Goal: Information Seeking & Learning: Learn about a topic

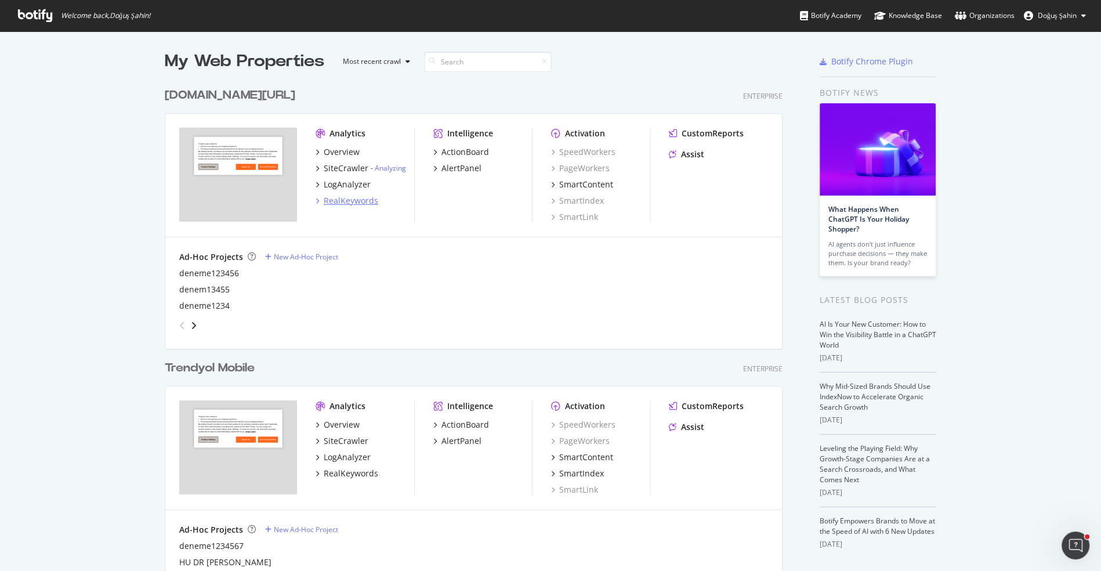
click at [368, 198] on div "RealKeywords" at bounding box center [351, 201] width 55 height 12
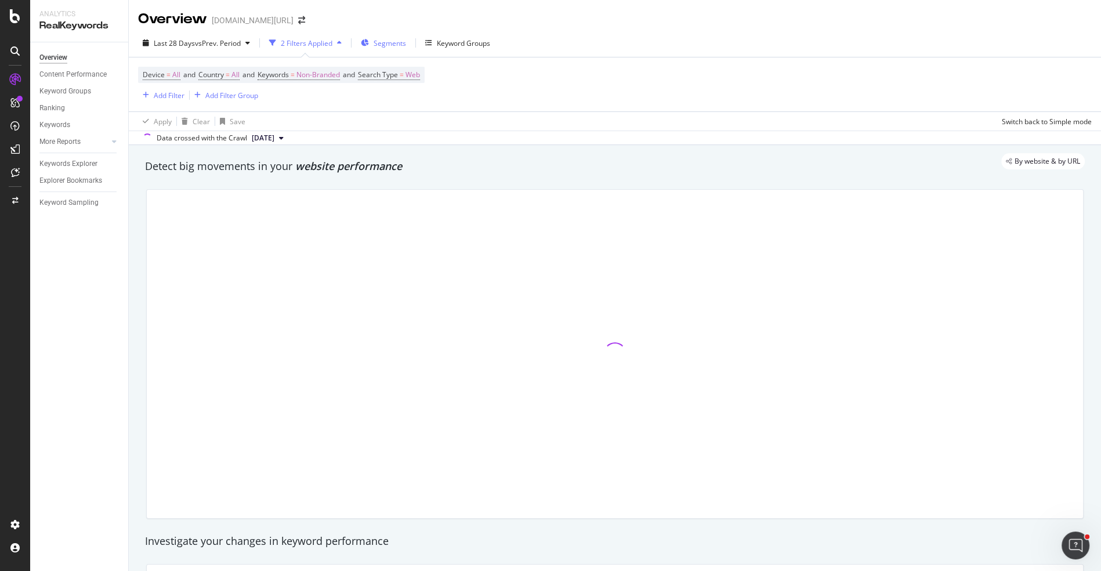
click at [395, 41] on span "Segments" at bounding box center [390, 43] width 32 height 10
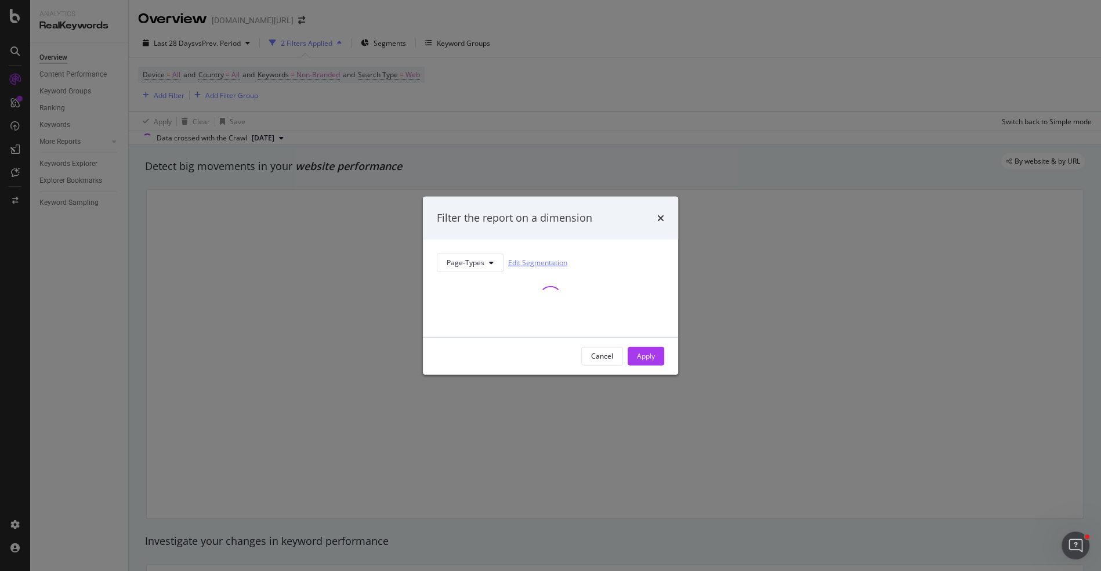
click at [543, 256] on link "Edit Segmentation" at bounding box center [537, 262] width 59 height 12
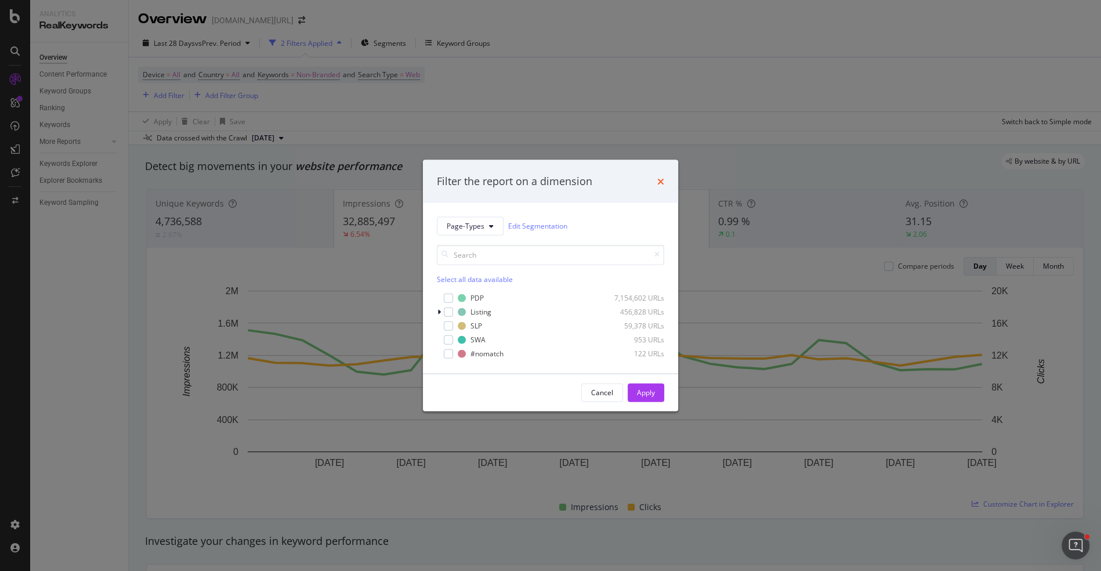
click at [661, 184] on icon "times" at bounding box center [660, 180] width 7 height 9
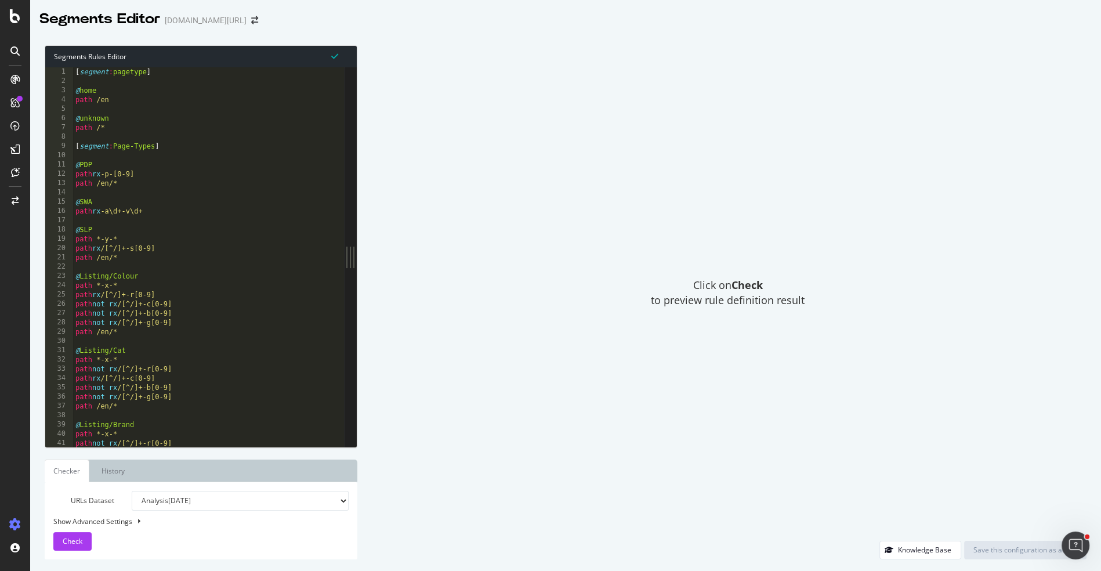
click at [209, 365] on div "[ segment : pagetype ] @ home path /en @ unknown path /* [ segment : Page-Types…" at bounding box center [246, 267] width 347 height 400
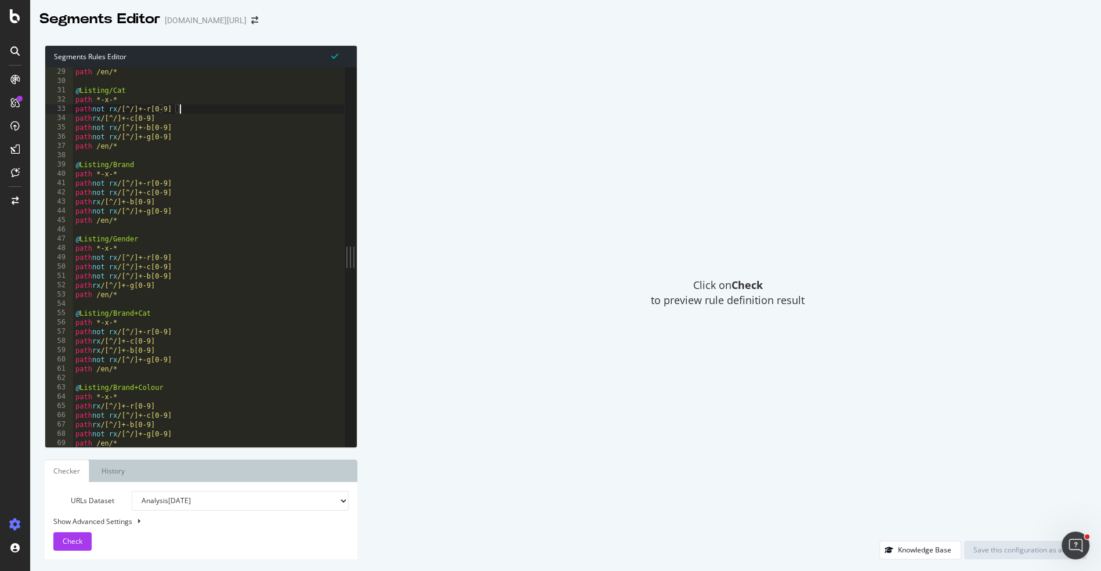
scroll to position [114, 0]
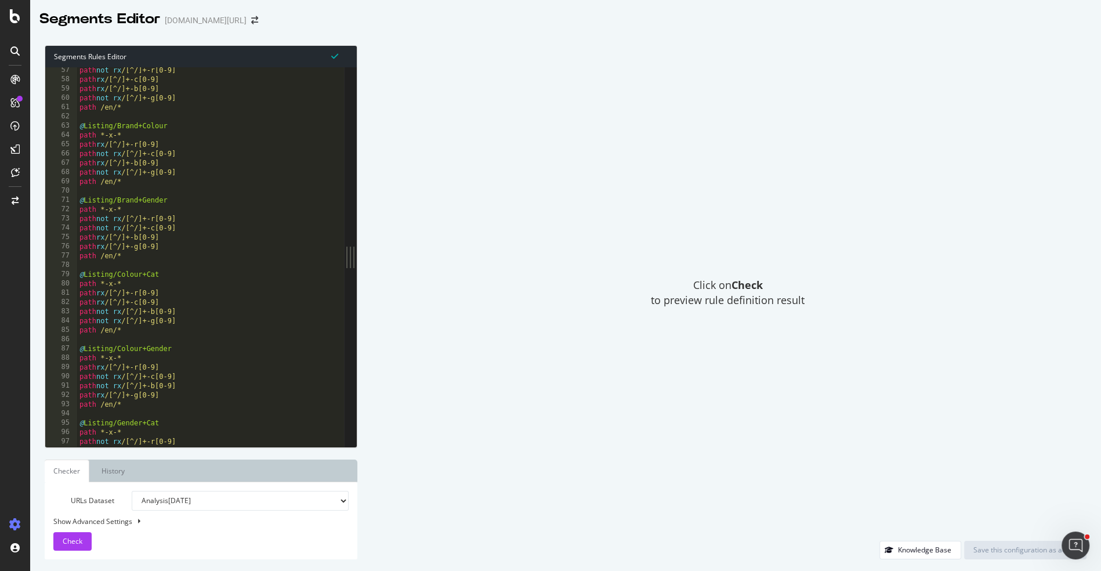
click at [209, 365] on div "path not rx /[^/]+-r[0-9] path rx /[^/]+-c[0-9] path rx /[^/]+-b[0-9] path not …" at bounding box center [250, 266] width 347 height 400
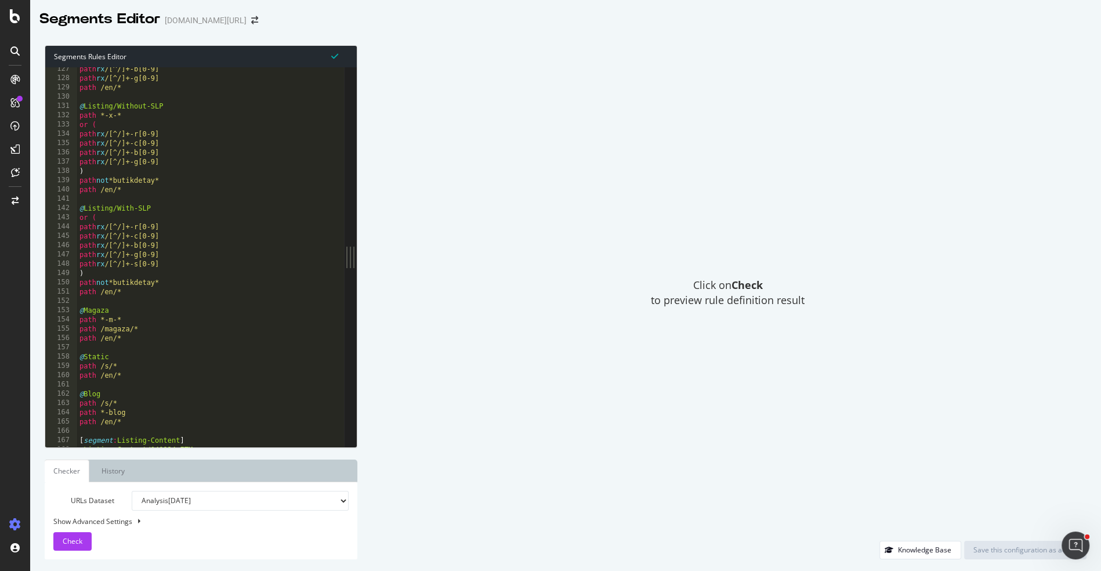
scroll to position [302, 0]
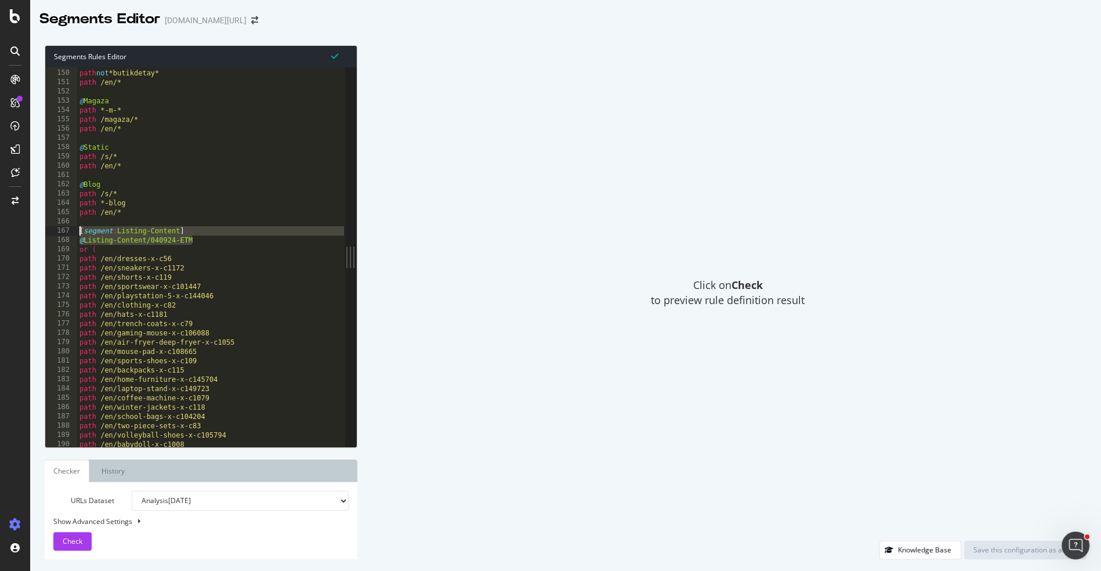
drag, startPoint x: 219, startPoint y: 240, endPoint x: 67, endPoint y: 230, distance: 152.2
click at [67, 230] on div "path rx /[^/]+-r[0-9] 149 150 151 152 153 154 155 156 157 158 159 160 161 162 1…" at bounding box center [194, 256] width 299 height 379
click at [137, 299] on div ") path not *butikdetay* path /en/* @ Magaza path *-m-* path /magaza/* path /en/…" at bounding box center [250, 259] width 347 height 400
click at [107, 241] on div ") path not *butikdetay* path /en/* @ Magaza path *-m-* path /magaza/* path /en/…" at bounding box center [250, 259] width 347 height 400
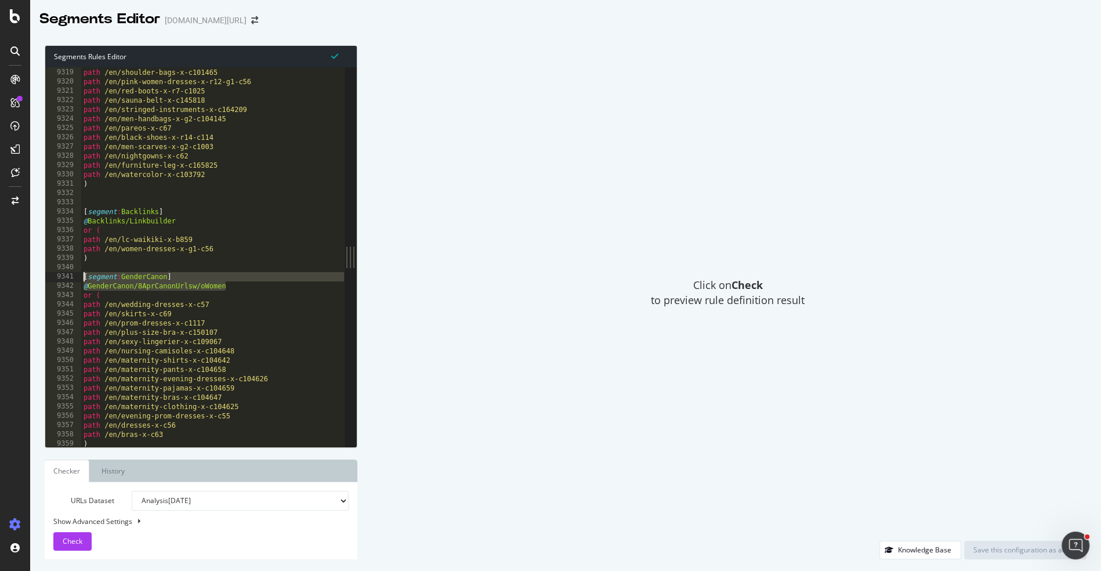
drag, startPoint x: 252, startPoint y: 285, endPoint x: 77, endPoint y: 275, distance: 175.5
click at [76, 275] on div ") 9318 9319 9320 9321 9322 9323 9324 9325 9326 9327 9328 9329 9330 9331 9332 93…" at bounding box center [194, 256] width 299 height 379
click at [124, 343] on div "path /en/red-blushes-x-r7-c999 path /en/shoulder-bags-x-c101465 path /en/pink-w…" at bounding box center [254, 259] width 347 height 400
type textarea ")"
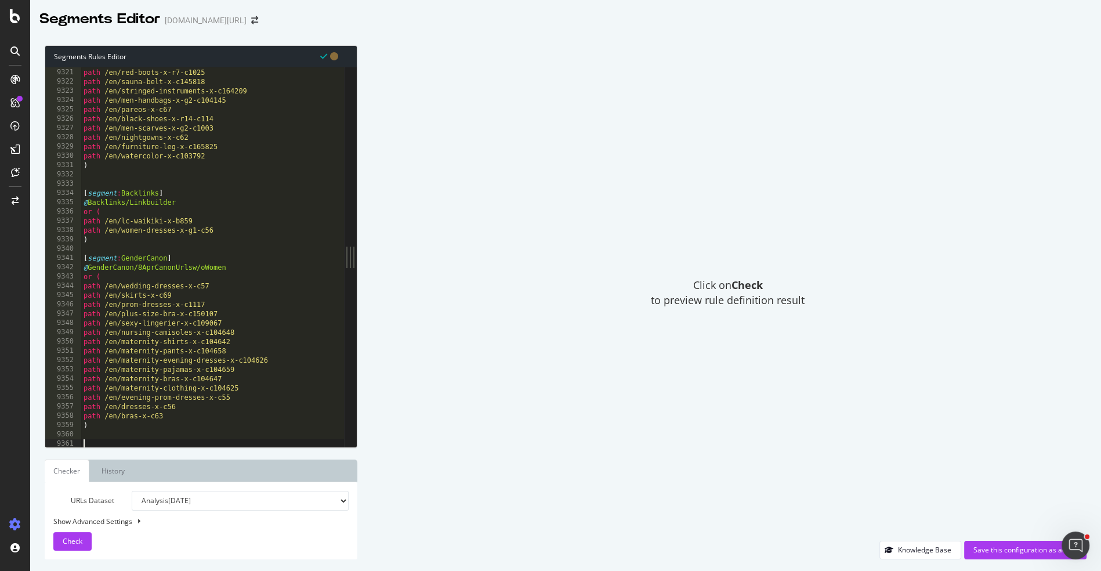
paste textarea "@GenderCanon/8AprCanonUrlsw/oWomen"
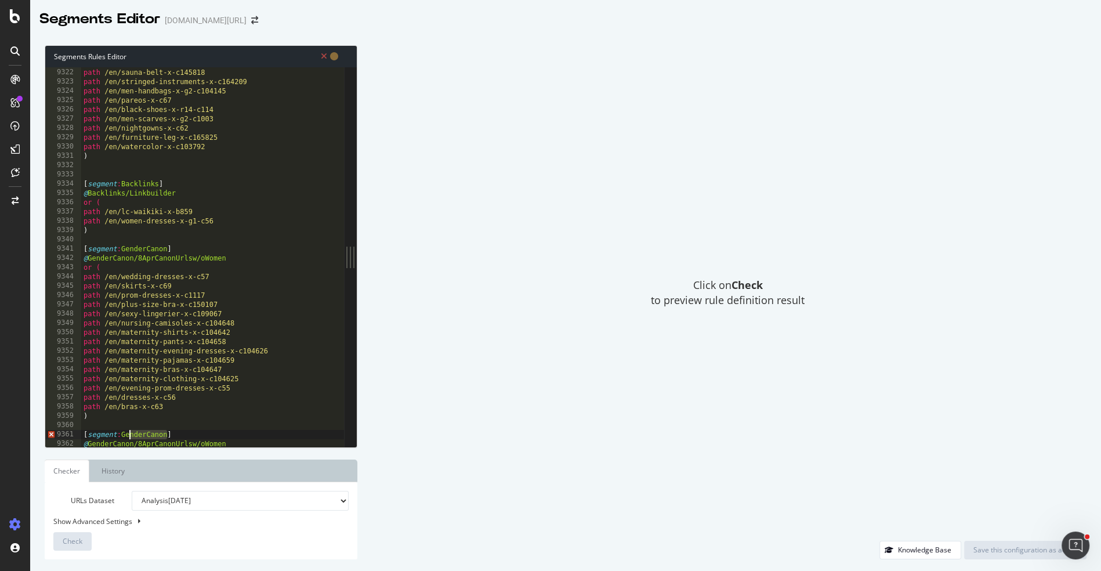
drag, startPoint x: 167, startPoint y: 434, endPoint x: 121, endPoint y: 435, distance: 46.4
click at [121, 435] on div "path /en/red-boots-x-r7-c1025 path /en/sauna-belt-x-c145818 path /en/stringed-i…" at bounding box center [254, 259] width 347 height 400
drag, startPoint x: 133, startPoint y: 442, endPoint x: 90, endPoint y: 442, distance: 43.5
click at [90, 442] on div at bounding box center [254, 442] width 347 height 12
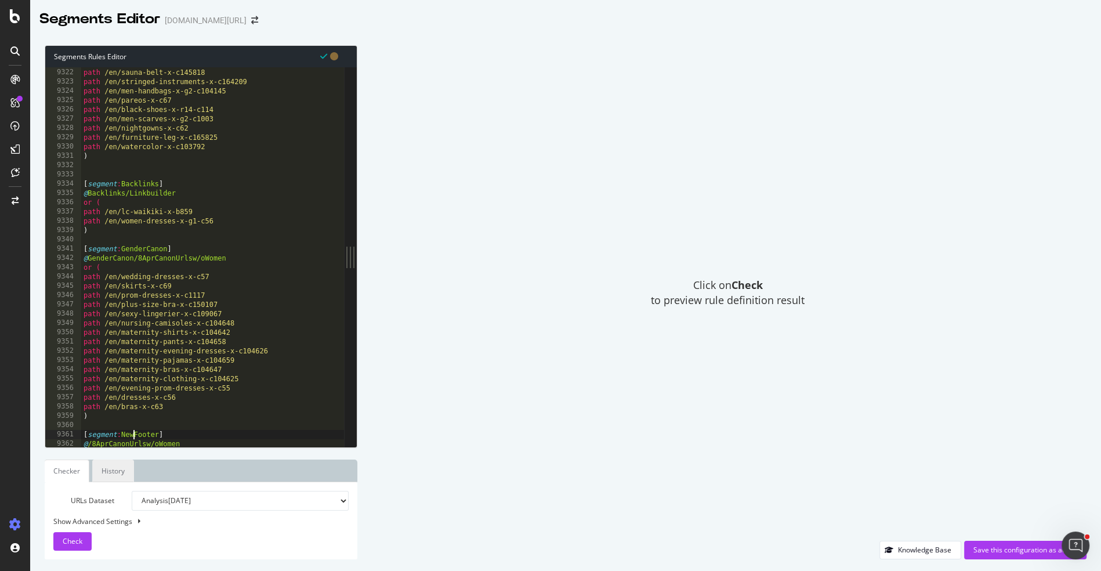
drag, startPoint x: 132, startPoint y: 433, endPoint x: 132, endPoint y: 463, distance: 30.2
click at [132, 434] on div "path /en/red-boots-x-r7-c1025 path /en/sauna-belt-x-c145818 path /en/stringed-i…" at bounding box center [254, 259] width 347 height 400
drag, startPoint x: 109, startPoint y: 441, endPoint x: 109, endPoint y: 454, distance: 13.3
click at [109, 441] on div at bounding box center [254, 442] width 347 height 12
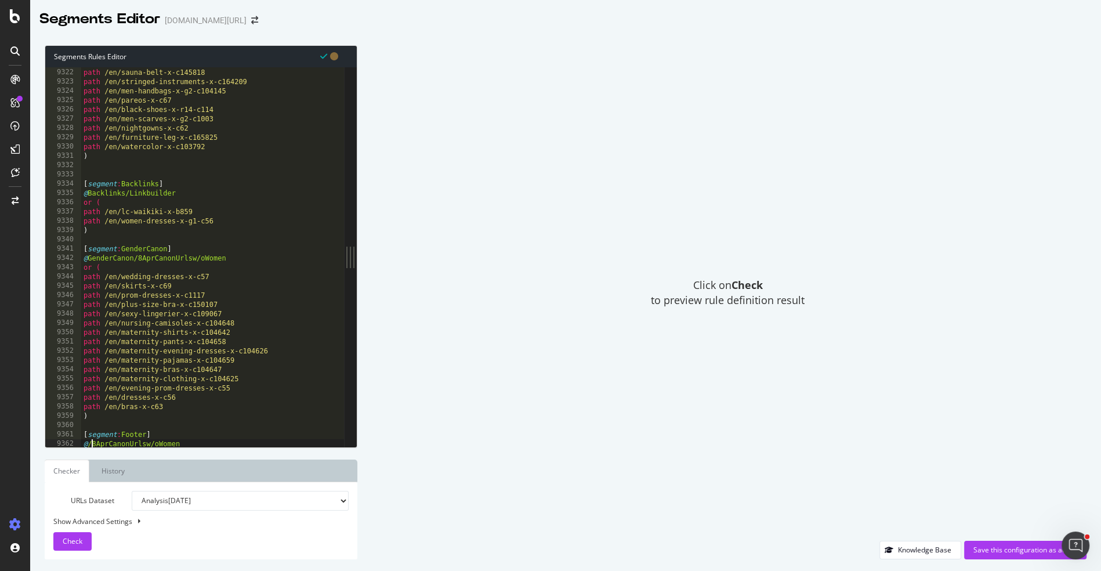
click at [90, 441] on div at bounding box center [254, 442] width 347 height 12
click at [119, 445] on div at bounding box center [254, 442] width 347 height 12
click at [135, 441] on div at bounding box center [254, 442] width 347 height 12
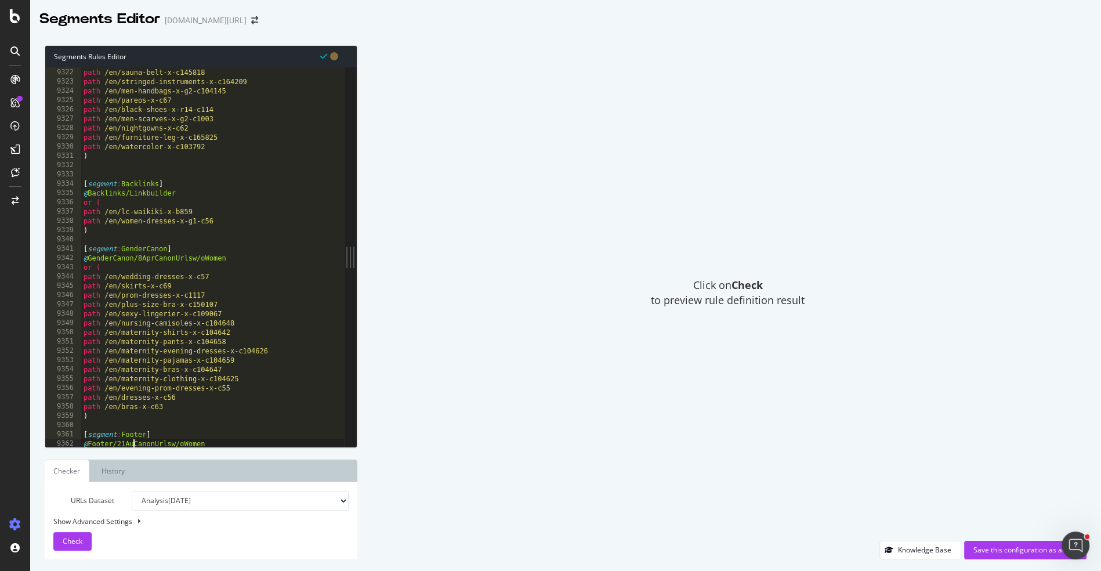
scroll to position [0, 4]
drag, startPoint x: 228, startPoint y: 440, endPoint x: 137, endPoint y: 441, distance: 91.1
click at [137, 441] on div at bounding box center [254, 442] width 347 height 12
type textarea "@Footer/21AugFooterlinks"
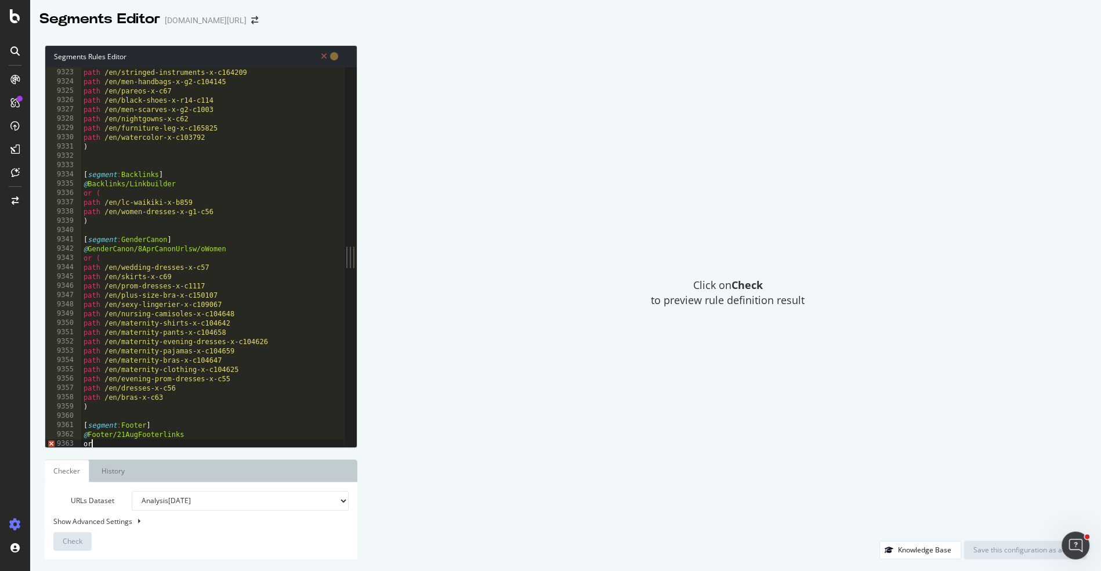
scroll to position [0, 0]
type textarea "or ("
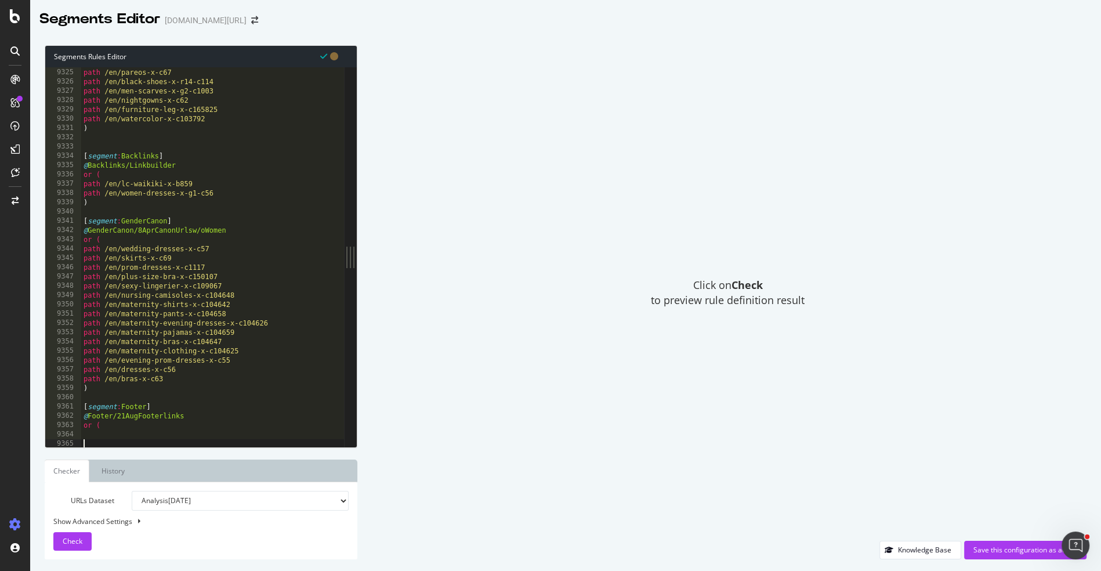
type textarea ")"
click at [85, 430] on div "path /en/men-handbags-x-g2-c104145 path /en/pareos-x-c67 path /en/black-shoes-x…" at bounding box center [254, 259] width 347 height 400
paste textarea "path /en/t-shirts-x-c73"
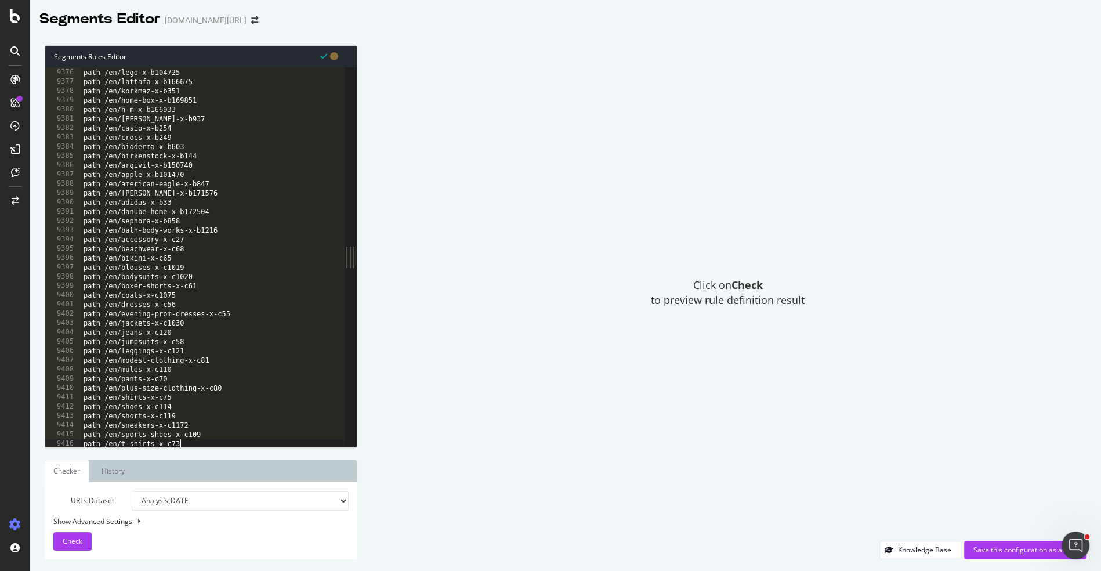
click at [202, 421] on div "path /en/mahmayi-x-b166890 path /en/lego-x-b104725 path /en/lattafa-x-b166675 p…" at bounding box center [254, 259] width 347 height 400
type textarea "path /en/sneakers-x-c1172"
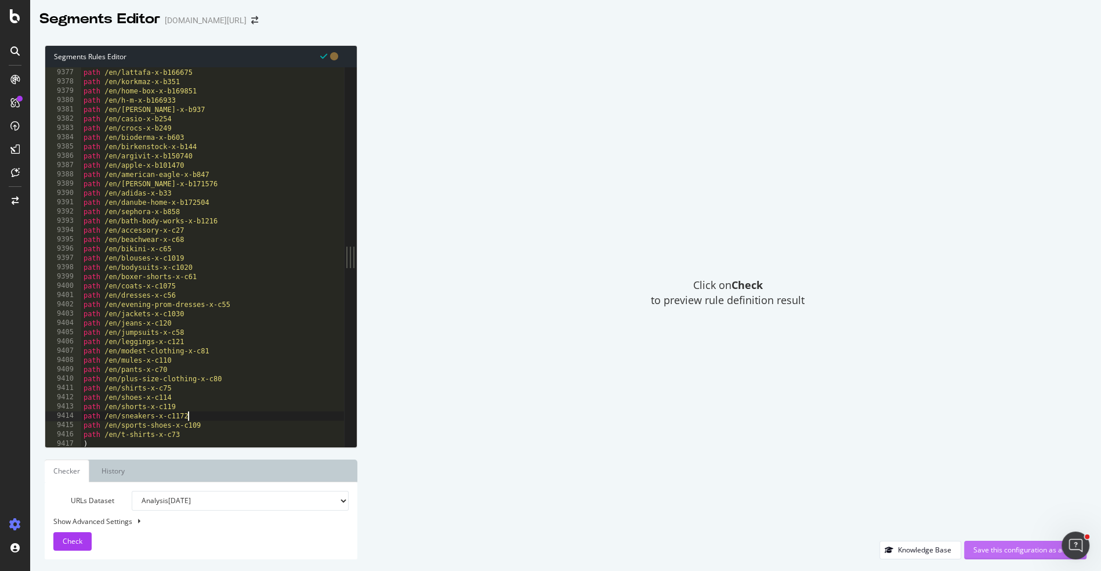
click at [1014, 545] on div "Save this configuration as active" at bounding box center [1025, 550] width 104 height 10
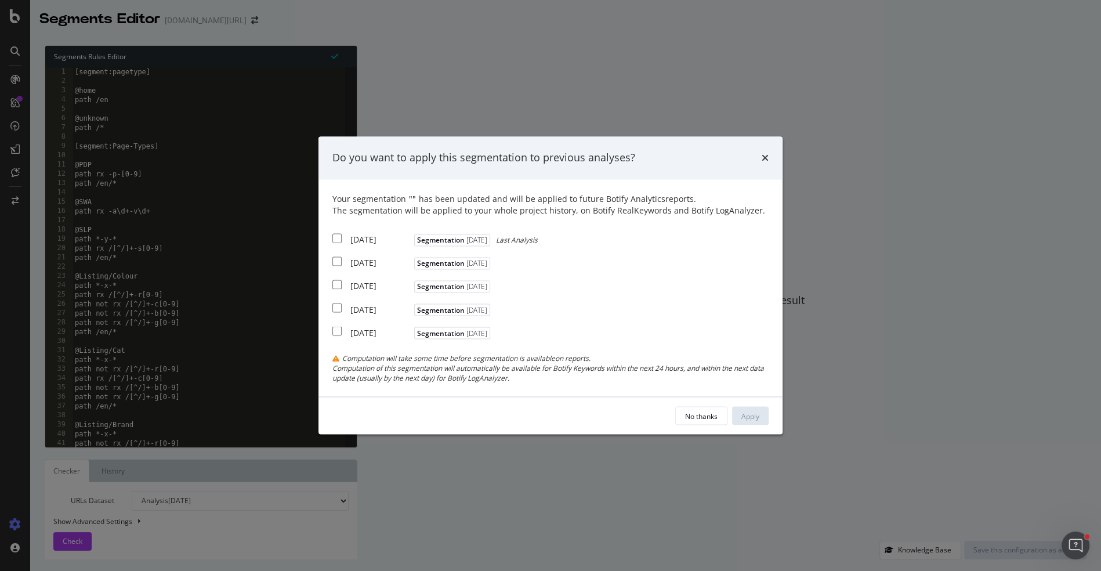
click at [382, 244] on div "[DATE]" at bounding box center [380, 240] width 61 height 12
checkbox input "true"
click at [382, 264] on div "[DATE]" at bounding box center [380, 263] width 61 height 12
checkbox input "true"
click at [382, 287] on div "[DATE]" at bounding box center [380, 286] width 61 height 12
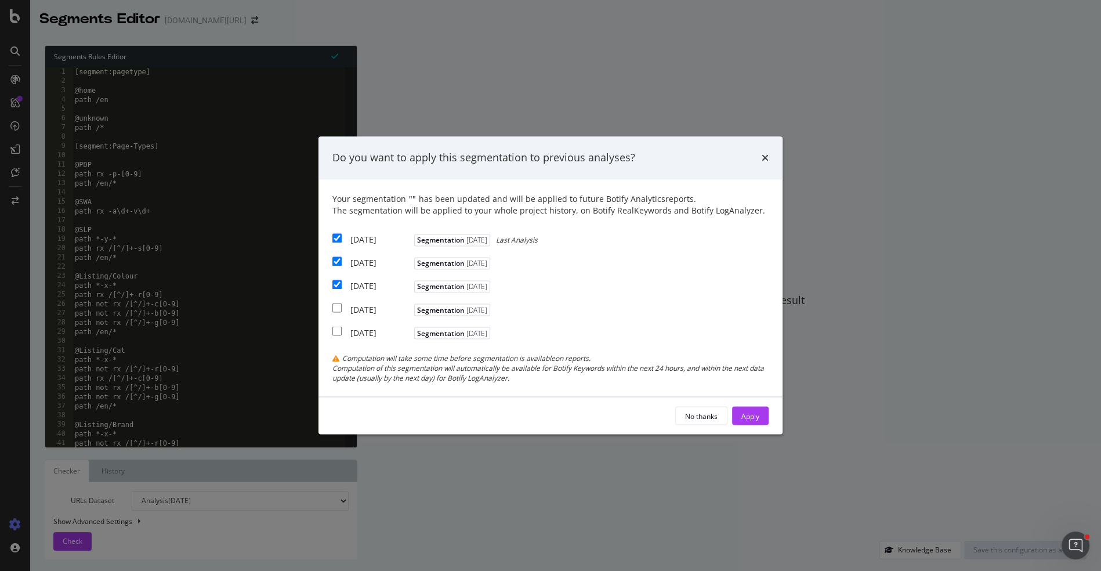
checkbox input "true"
click at [751, 412] on div "Apply" at bounding box center [750, 416] width 18 height 10
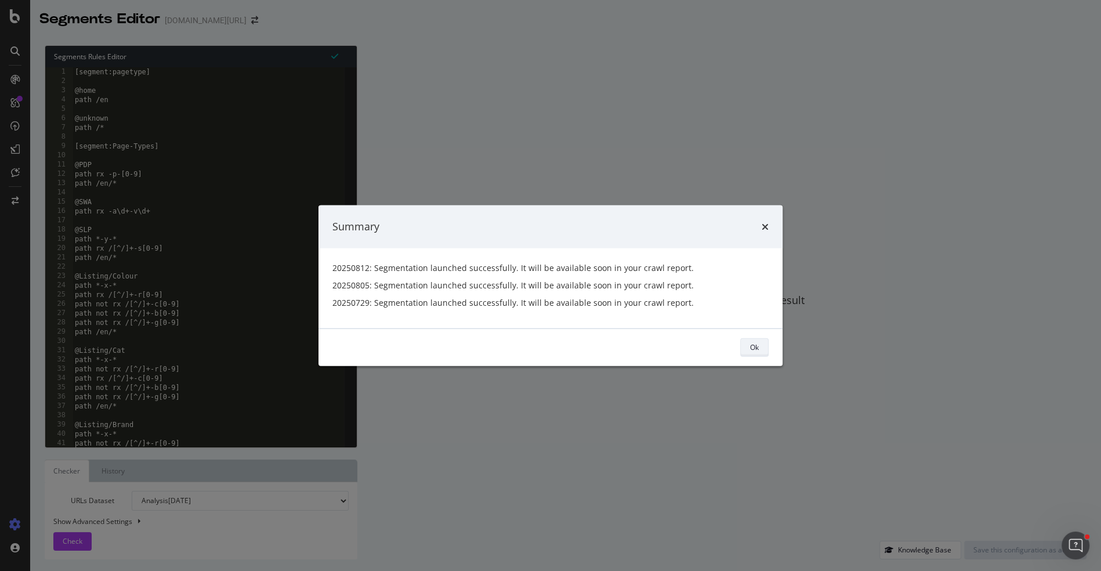
click at [755, 353] on div "Ok" at bounding box center [754, 347] width 9 height 16
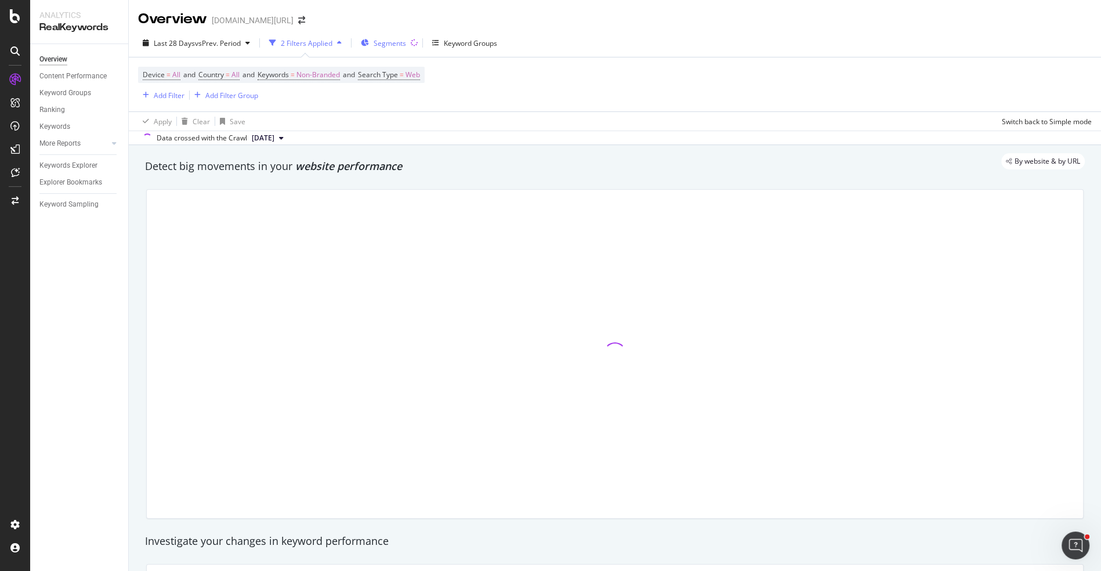
click at [390, 41] on span "Segments" at bounding box center [390, 43] width 32 height 10
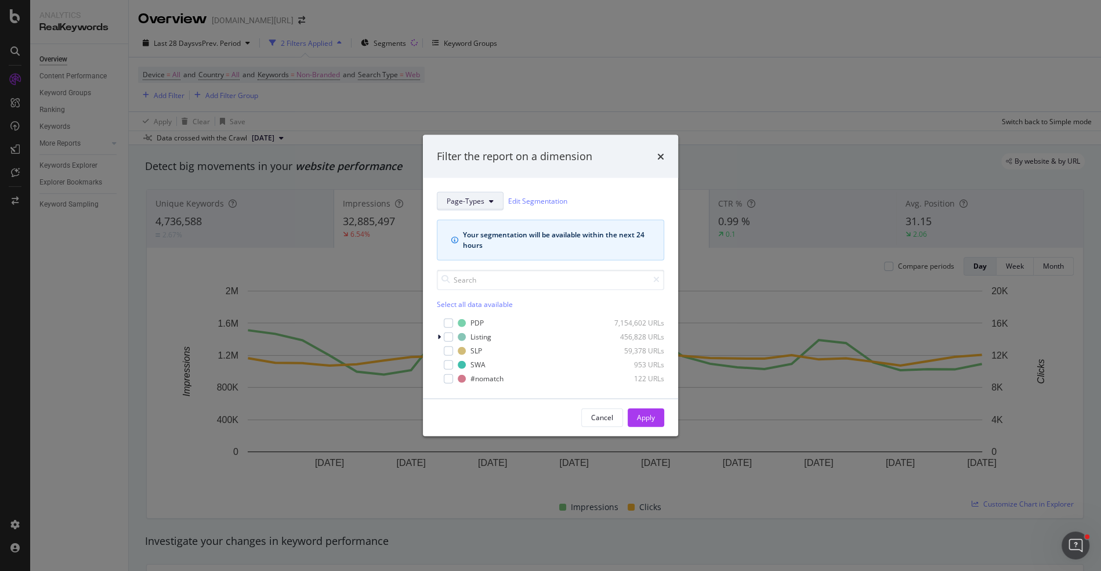
click at [480, 197] on span "Page-Types" at bounding box center [466, 201] width 38 height 10
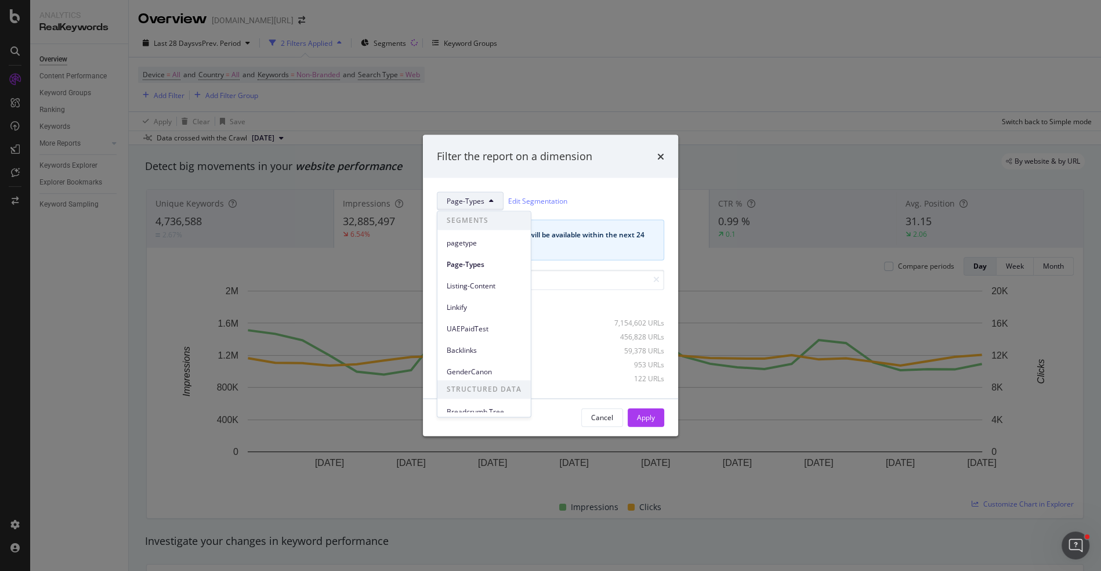
scroll to position [8, 0]
click at [482, 299] on span "Linkify" at bounding box center [484, 300] width 75 height 10
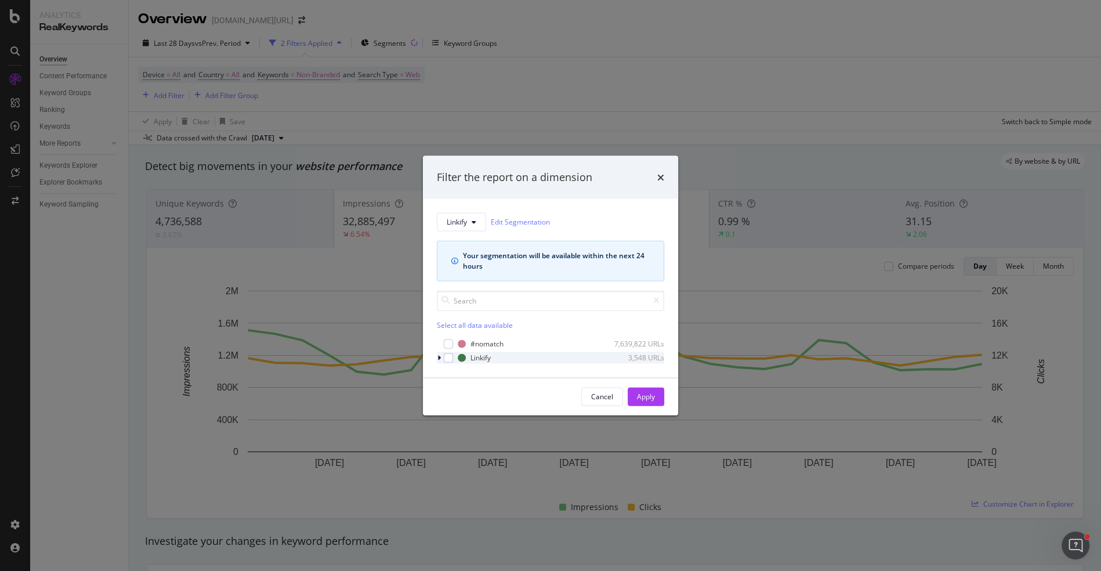
click at [441, 353] on div "modal" at bounding box center [440, 357] width 7 height 12
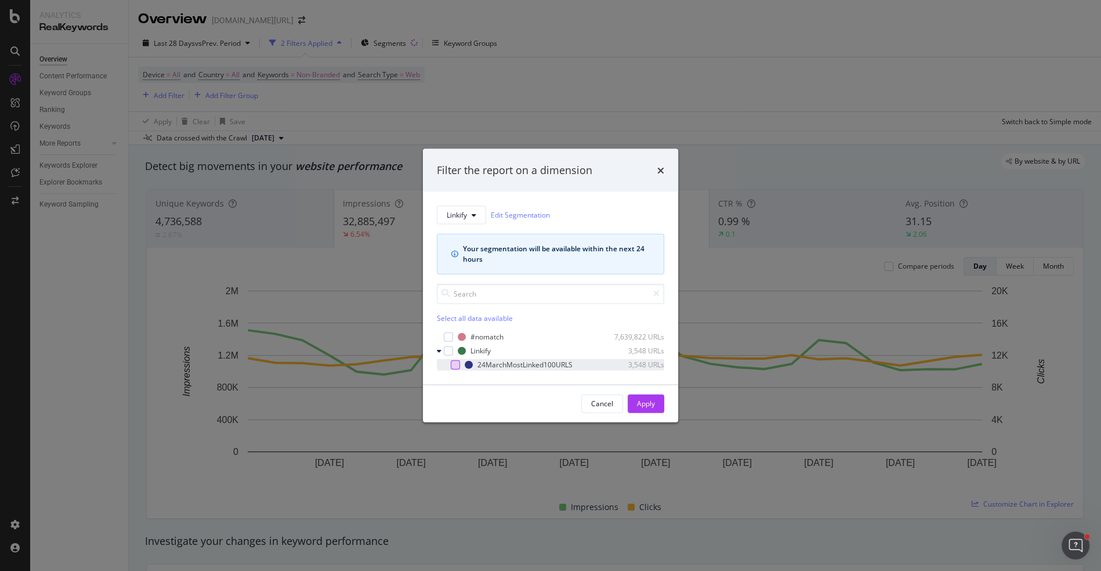
click at [451, 362] on div "modal" at bounding box center [455, 364] width 9 height 9
click at [633, 403] on button "Apply" at bounding box center [646, 403] width 37 height 19
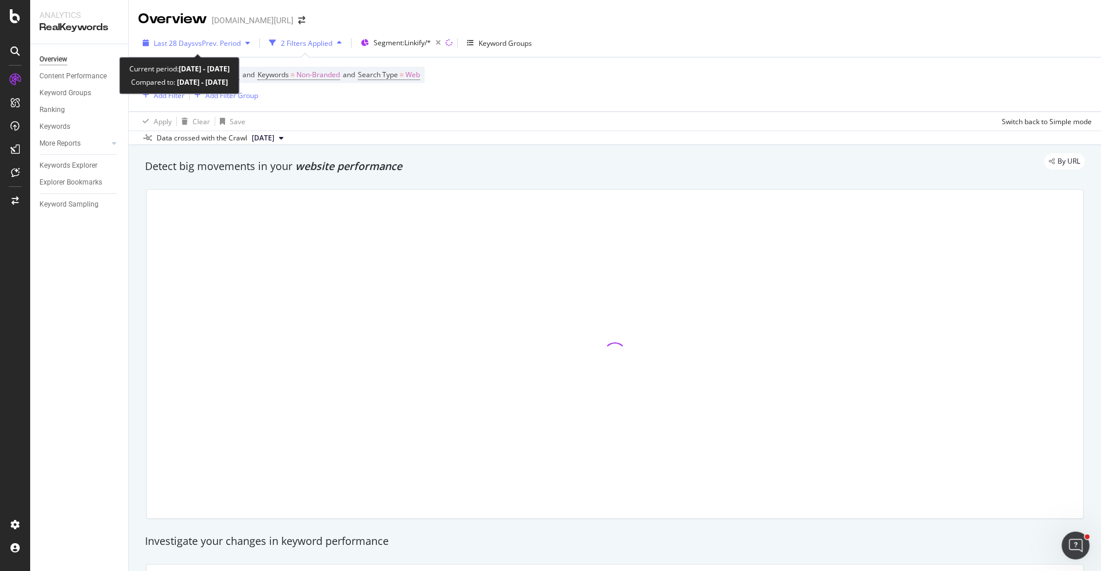
click at [208, 45] on span "vs Prev. Period" at bounding box center [218, 43] width 46 height 10
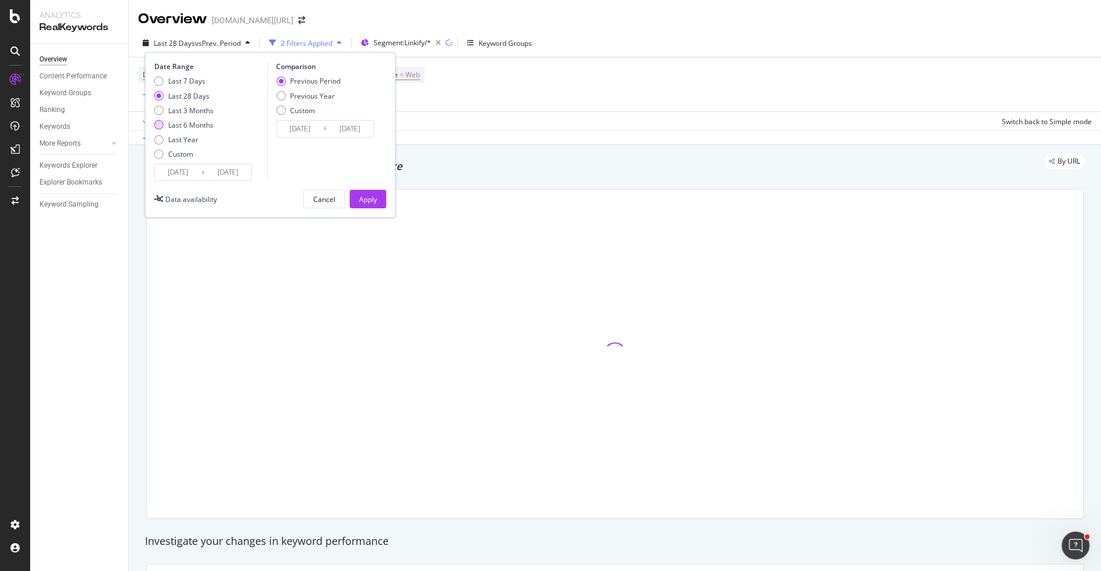
click at [190, 125] on div "Last 6 Months" at bounding box center [190, 125] width 45 height 10
type input "2025/02/19"
type input "2024/08/22"
type input "2025/02/18"
click at [366, 197] on div "Apply" at bounding box center [368, 199] width 18 height 10
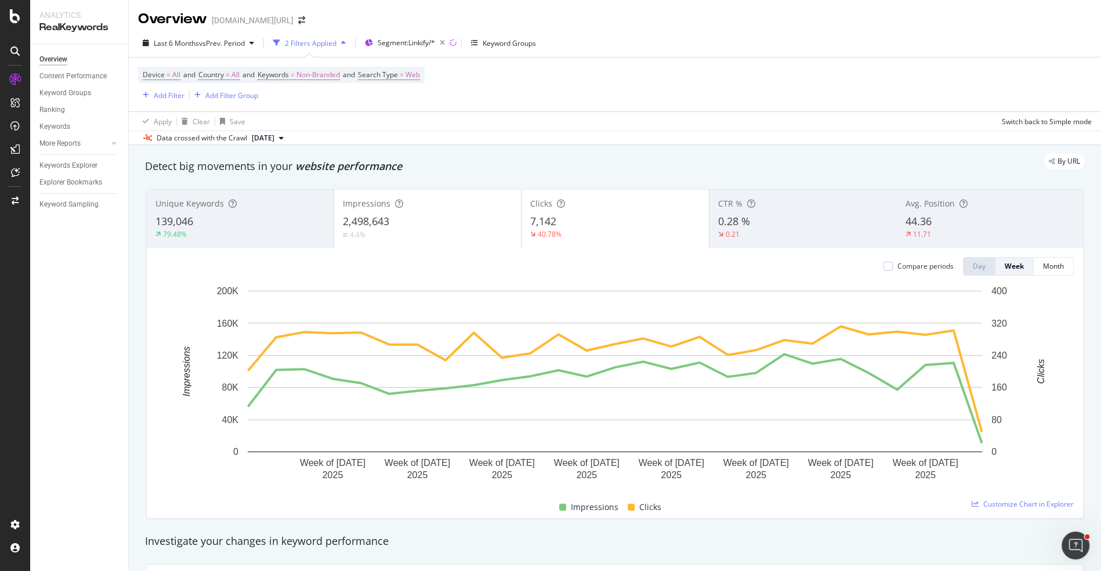
click at [586, 228] on div "7,142" at bounding box center [614, 221] width 169 height 15
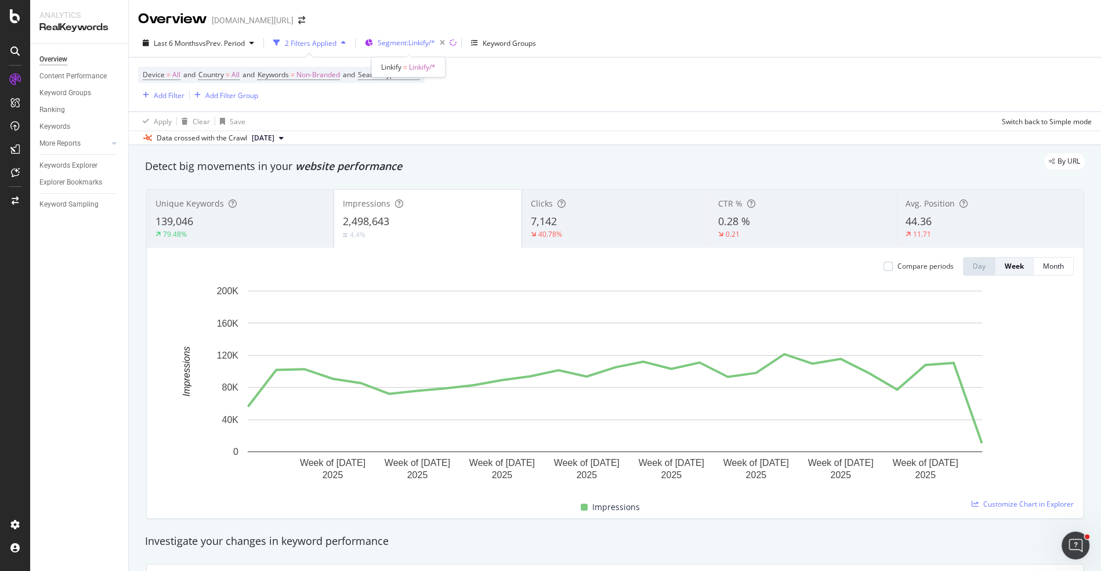
click at [415, 47] on div "Segment: Linkify/*" at bounding box center [414, 43] width 72 height 16
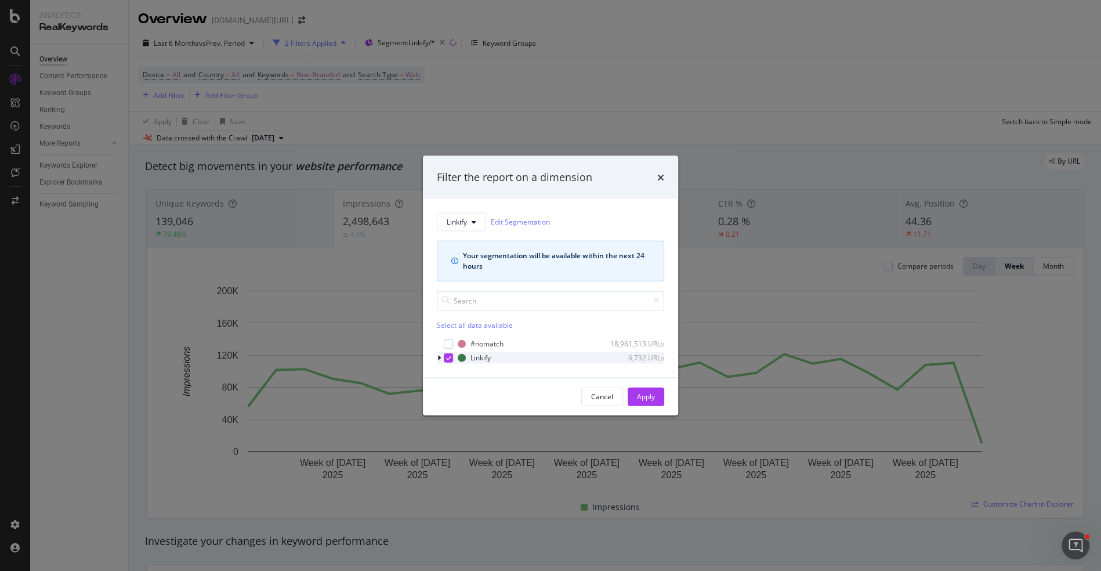
click at [440, 355] on icon "modal" at bounding box center [438, 357] width 3 height 7
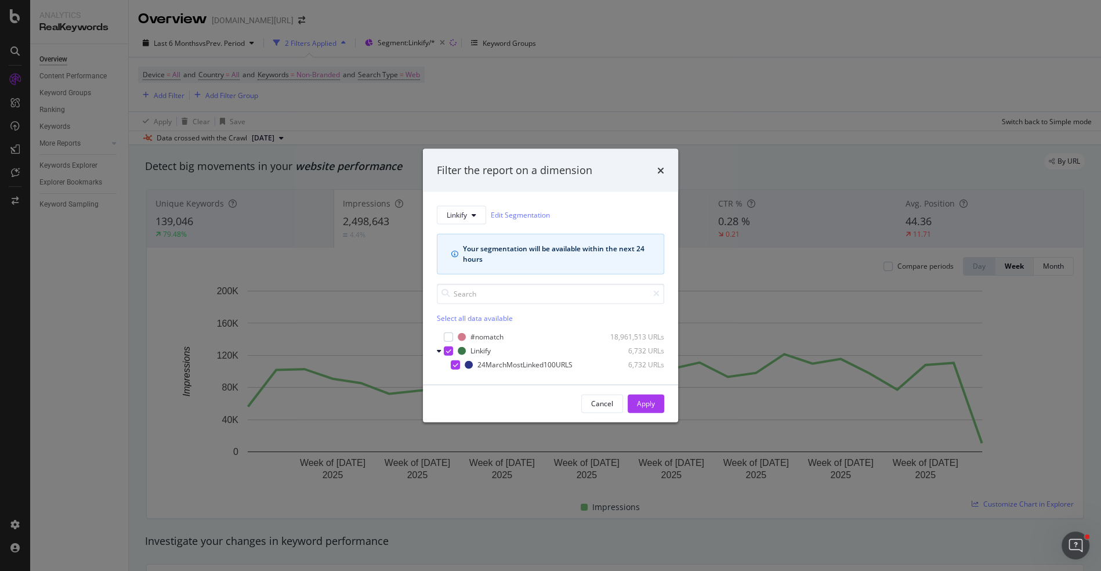
click at [379, 518] on div "Filter the report on a dimension Linkify Edit Segmentation Your segmentation wi…" at bounding box center [550, 285] width 1101 height 571
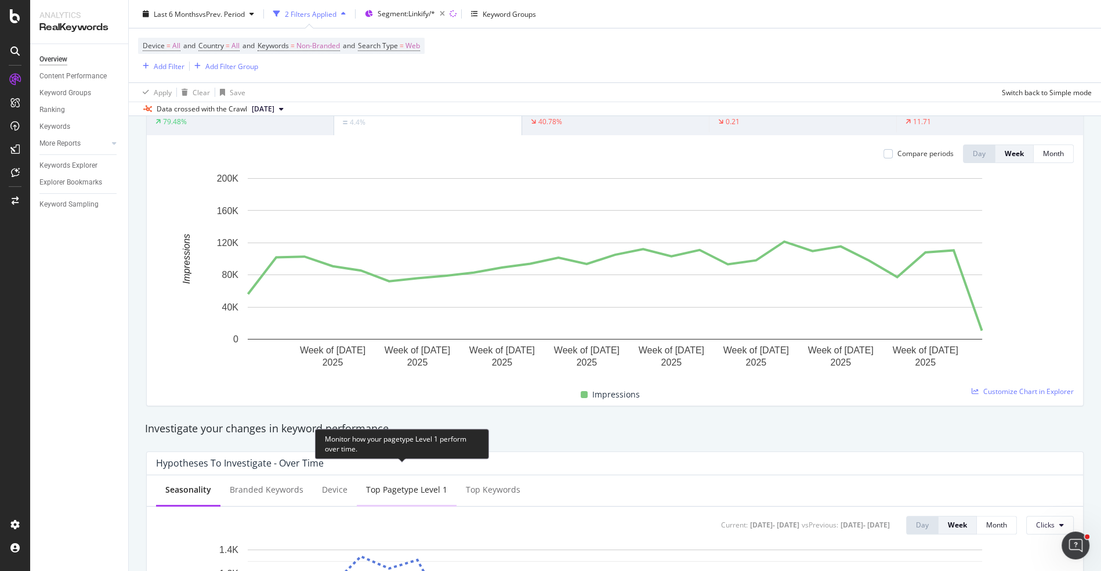
scroll to position [74, 0]
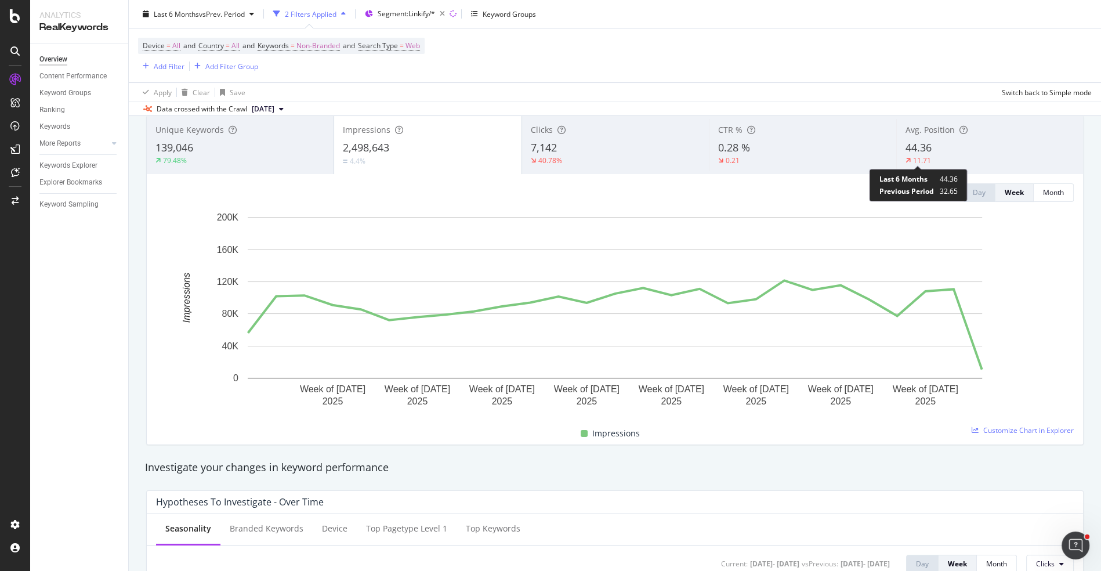
click at [921, 162] on div "11.71" at bounding box center [922, 160] width 18 height 10
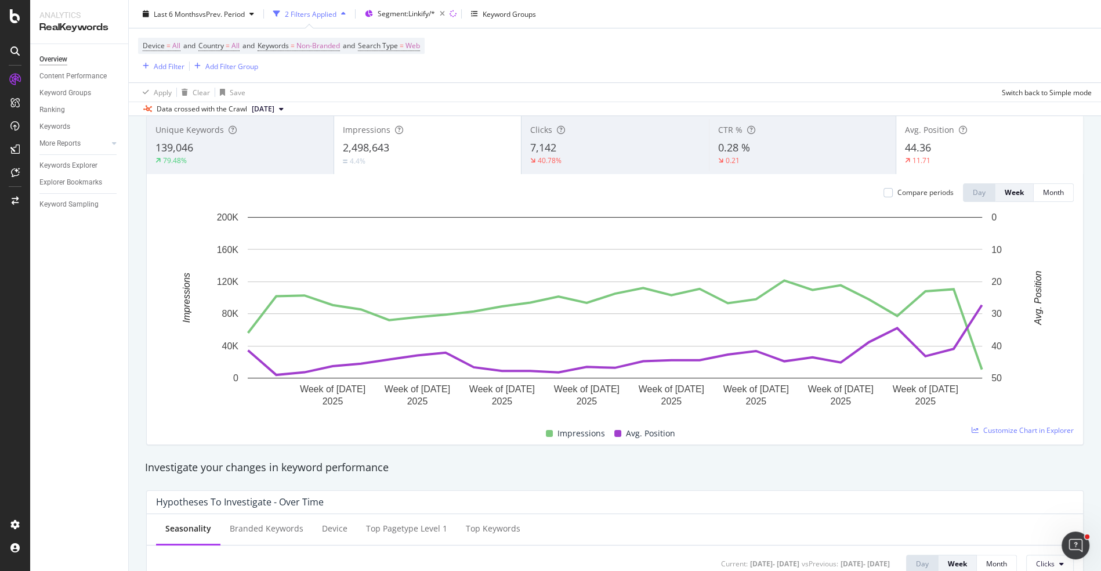
click at [265, 155] on div "79.48%" at bounding box center [239, 160] width 169 height 10
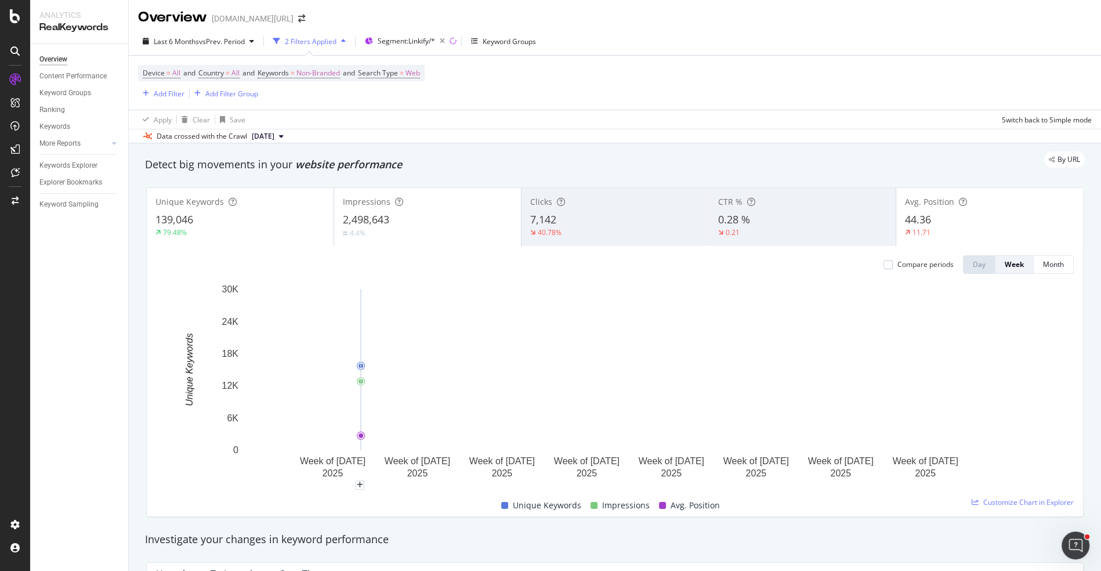
scroll to position [0, 0]
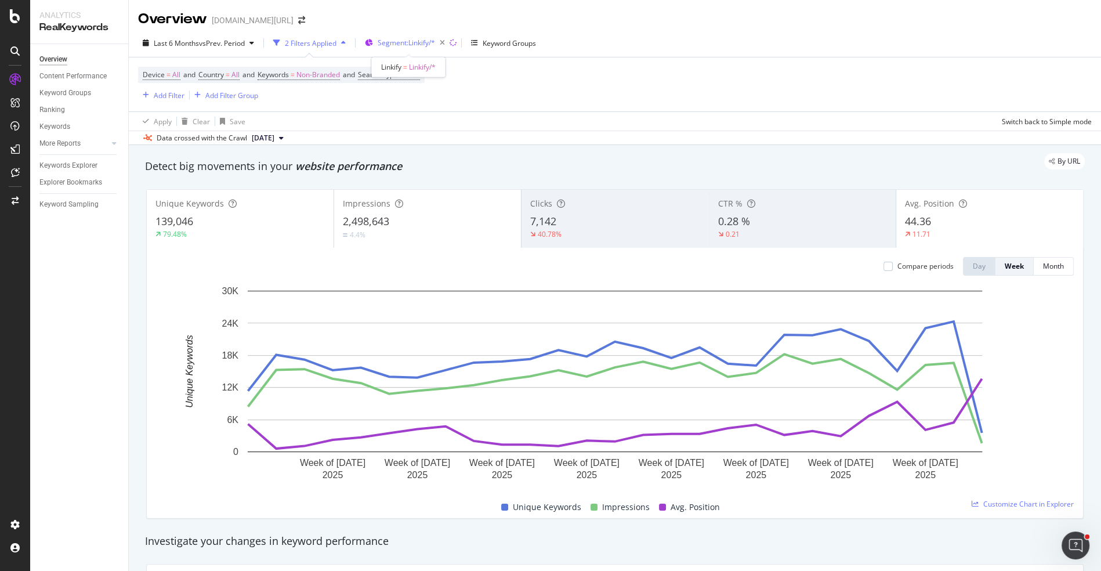
click at [398, 34] on button "Segment: Linkify/*" at bounding box center [404, 43] width 89 height 19
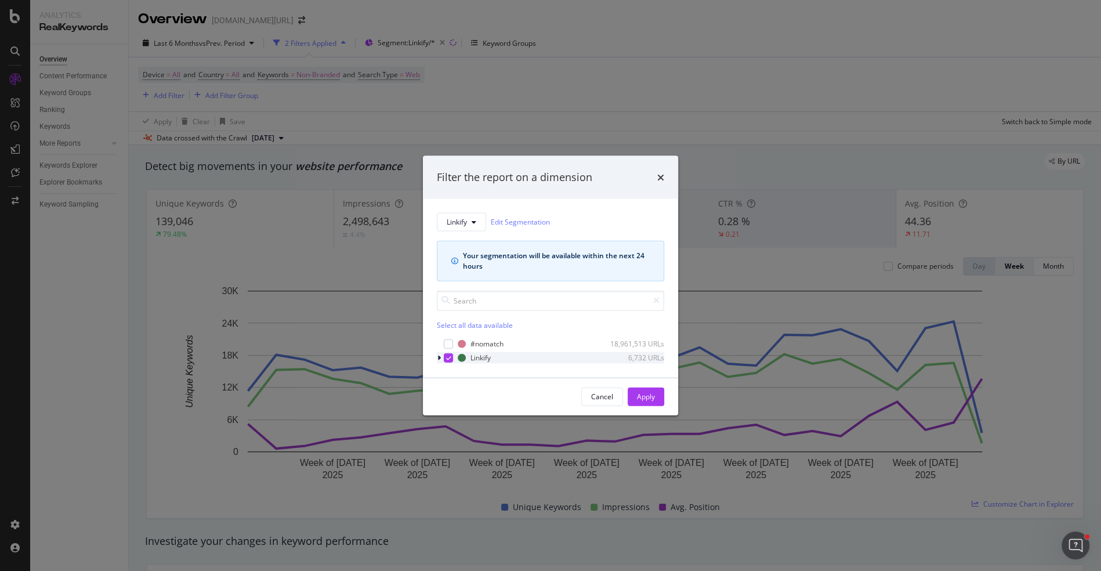
click at [440, 355] on icon "modal" at bounding box center [438, 357] width 3 height 7
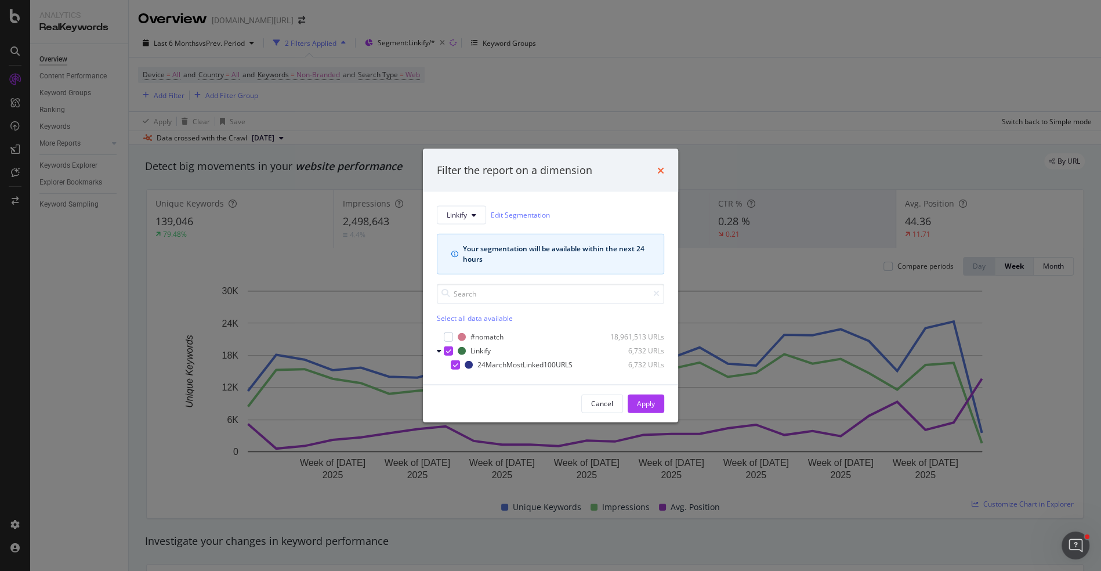
click at [664, 171] on icon "times" at bounding box center [660, 169] width 7 height 9
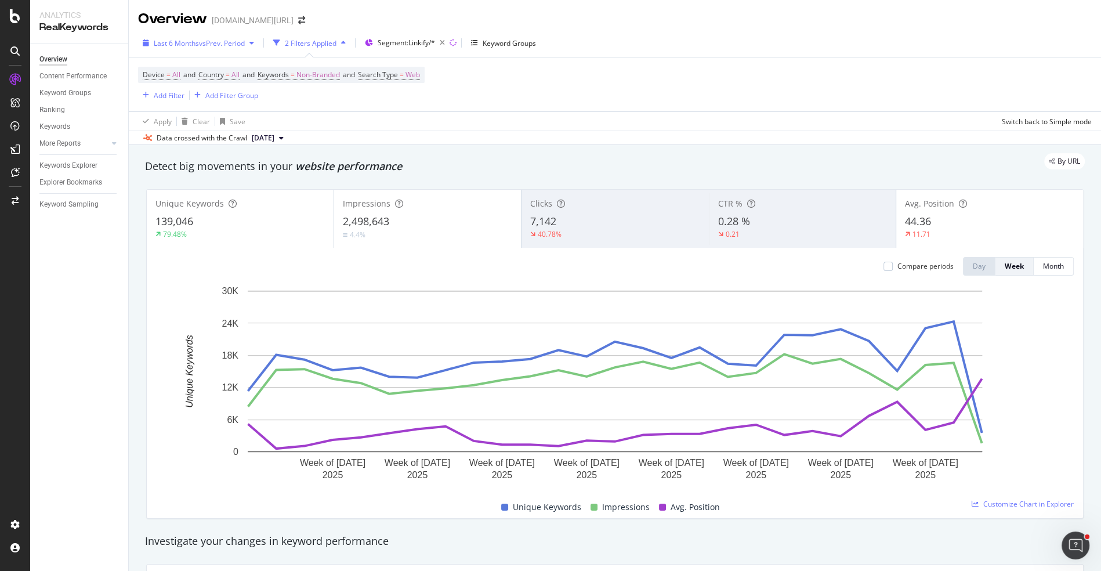
click at [224, 51] on div "Last 6 Months vs Prev. Period" at bounding box center [198, 42] width 121 height 17
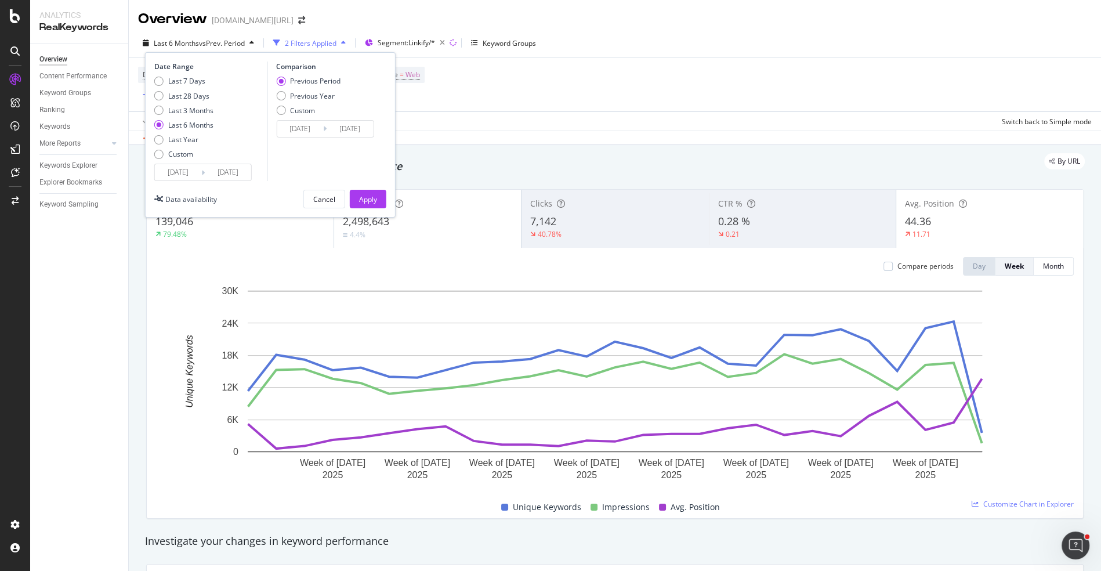
click at [180, 172] on input "2025/02/19" at bounding box center [178, 172] width 46 height 16
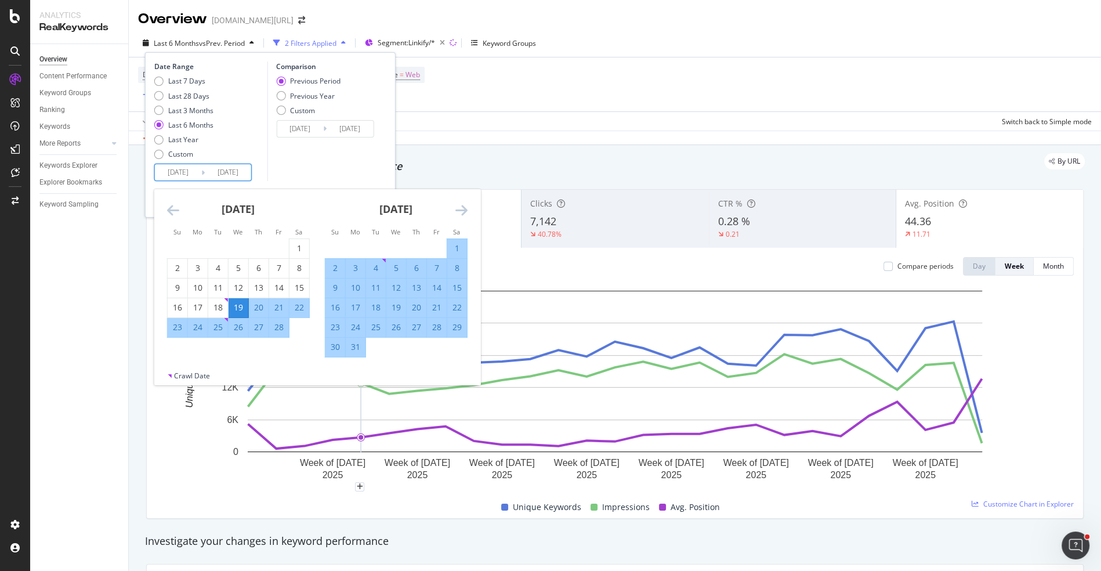
click at [355, 509] on div "Unique Keywords Impressions Avg. Position" at bounding box center [610, 507] width 918 height 23
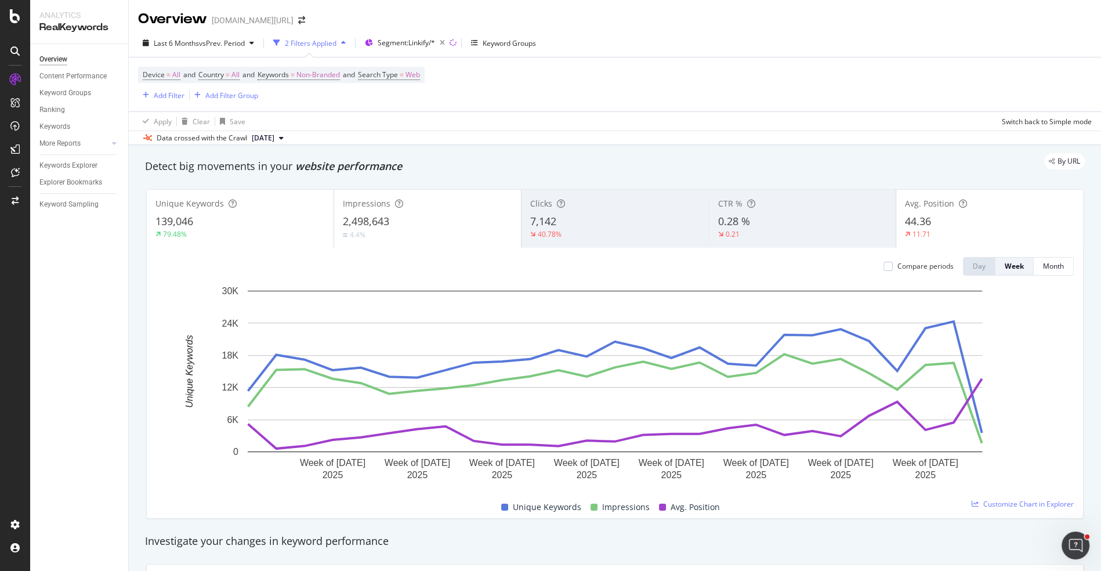
click at [588, 219] on div "7,142" at bounding box center [614, 221] width 169 height 15
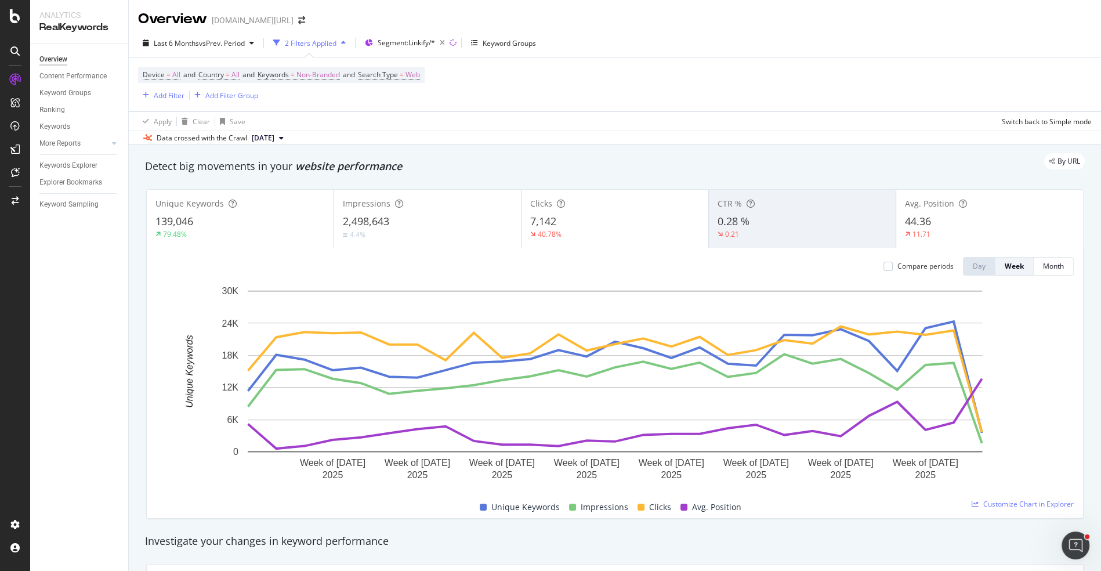
click at [477, 231] on div "4.4%" at bounding box center [427, 234] width 169 height 11
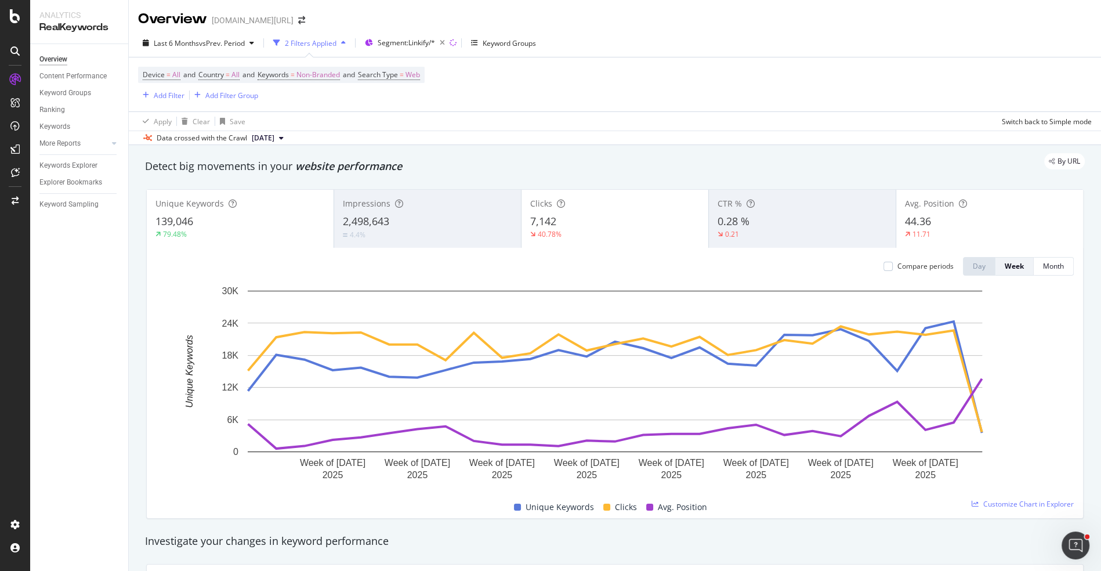
click at [283, 224] on div "139,046" at bounding box center [239, 221] width 169 height 15
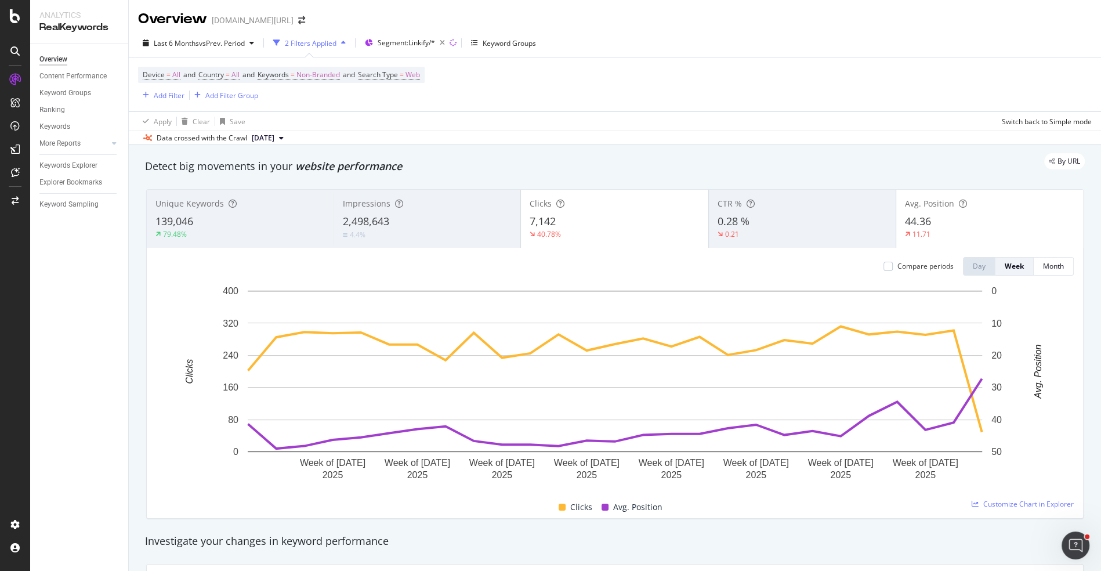
click at [954, 231] on div "11.71" at bounding box center [989, 234] width 169 height 10
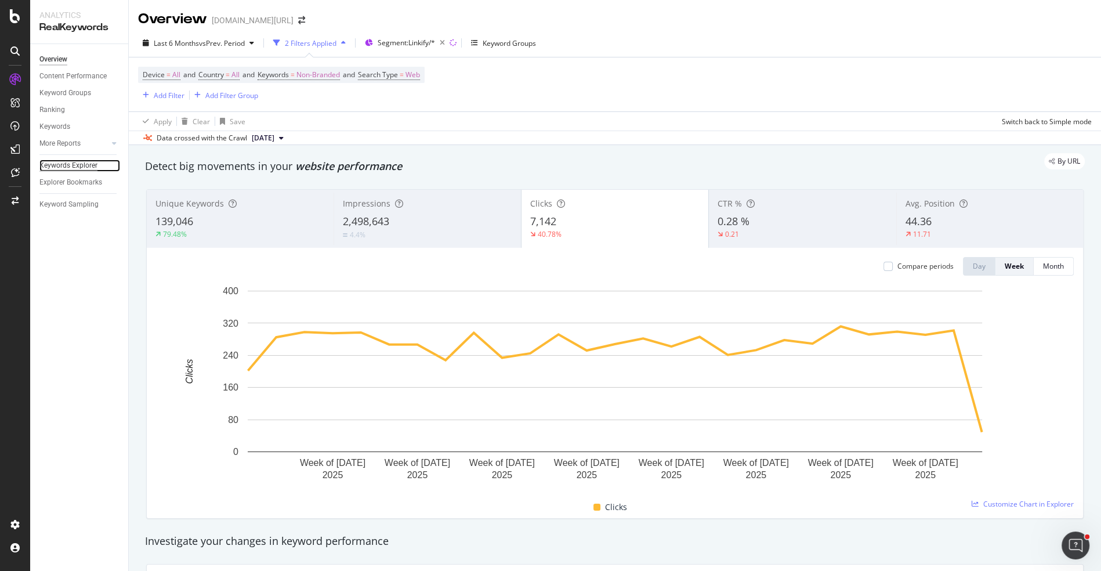
click at [59, 167] on div "Keywords Explorer" at bounding box center [68, 166] width 58 height 12
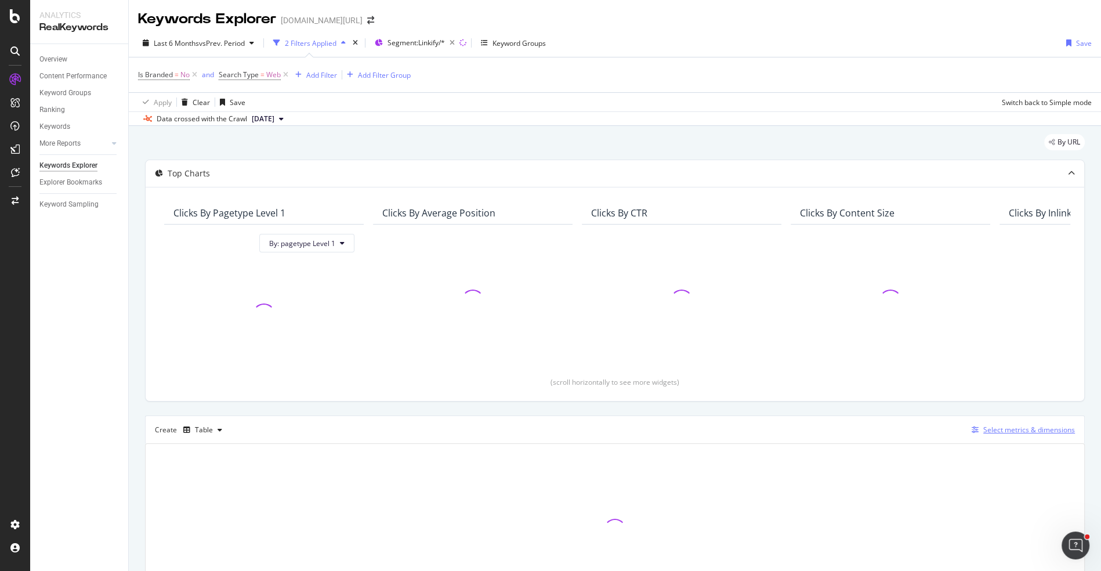
click at [1038, 427] on div "Select metrics & dimensions" at bounding box center [1029, 430] width 92 height 10
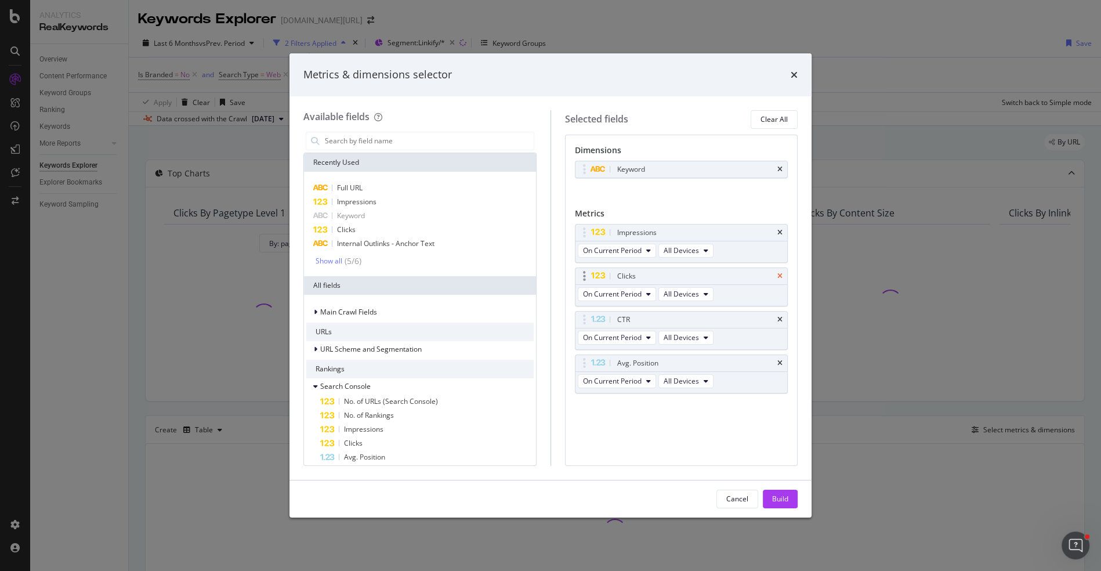
click at [781, 273] on icon "times" at bounding box center [779, 276] width 5 height 7
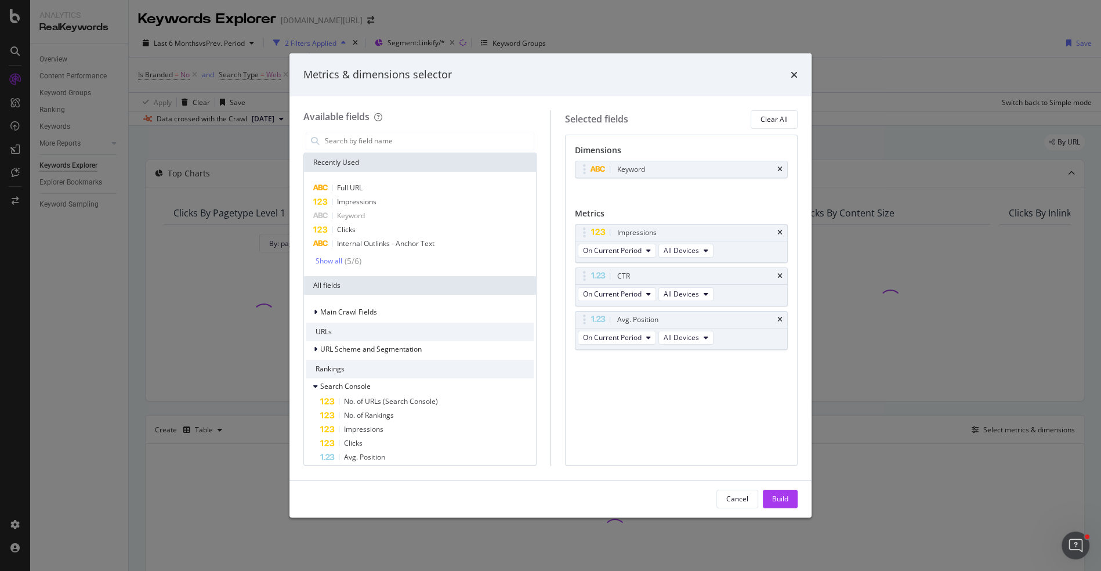
click at [781, 273] on icon "times" at bounding box center [779, 276] width 5 height 7
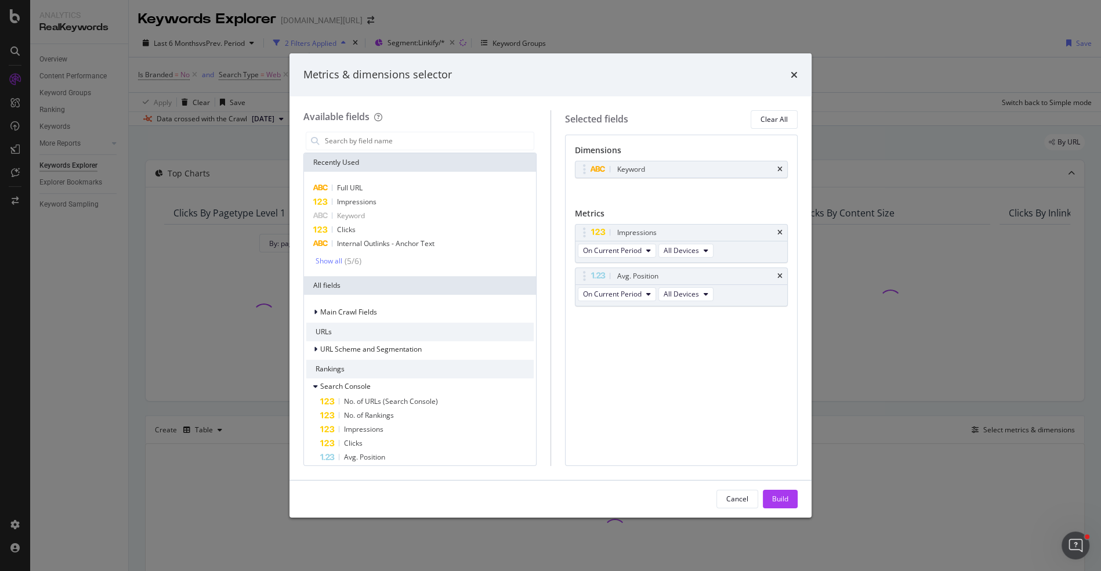
click at [781, 273] on icon "times" at bounding box center [779, 276] width 5 height 7
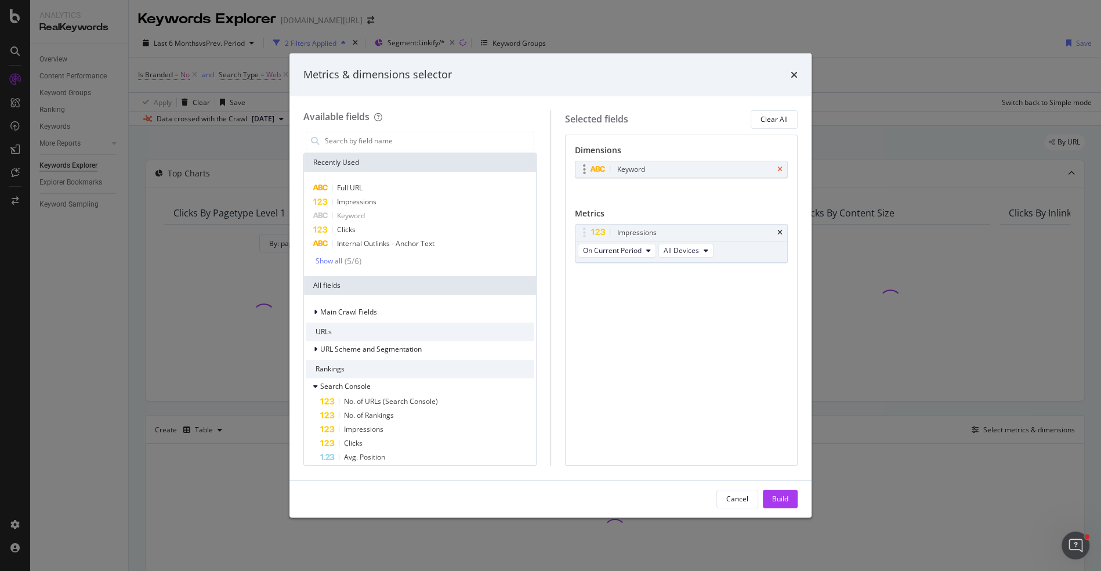
click at [780, 167] on icon "times" at bounding box center [779, 169] width 5 height 7
click at [400, 184] on div "Full URL" at bounding box center [419, 188] width 227 height 14
click at [402, 208] on div "Impressions" at bounding box center [419, 202] width 227 height 14
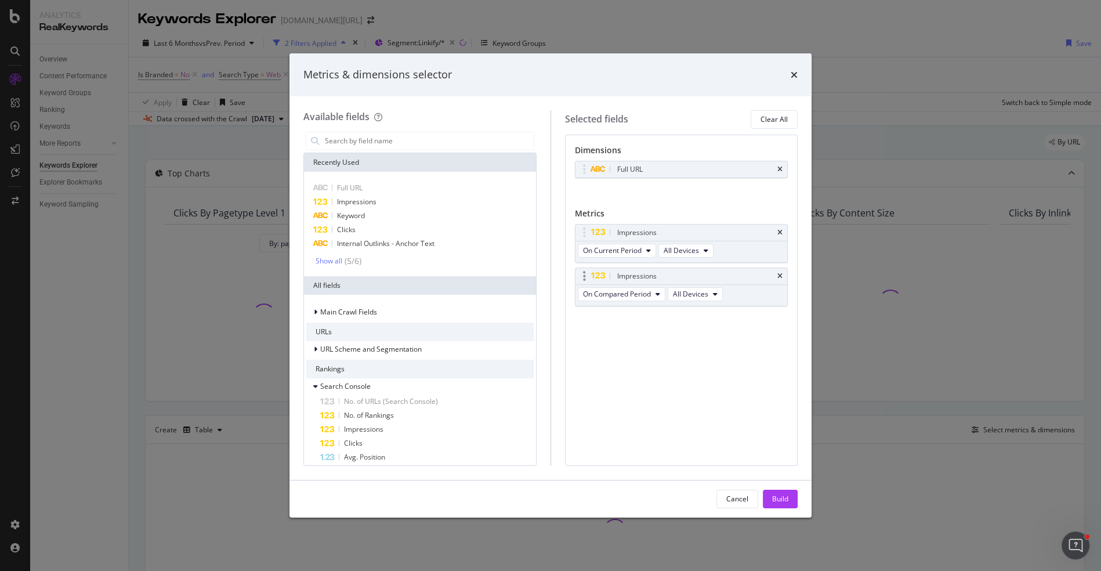
click at [640, 300] on div "On Compared Period All Devices" at bounding box center [651, 295] width 152 height 21
click at [655, 293] on icon "modal" at bounding box center [657, 294] width 5 height 7
click at [657, 377] on span "Diff. between Periods - Value" at bounding box center [642, 377] width 112 height 10
click at [790, 494] on button "Build" at bounding box center [780, 499] width 35 height 19
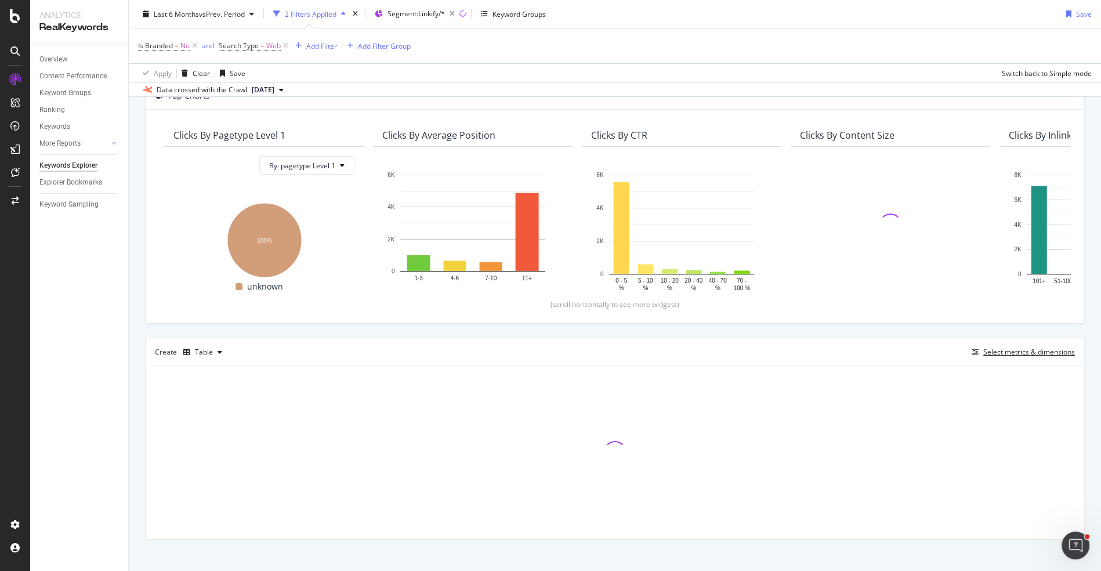
scroll to position [85, 0]
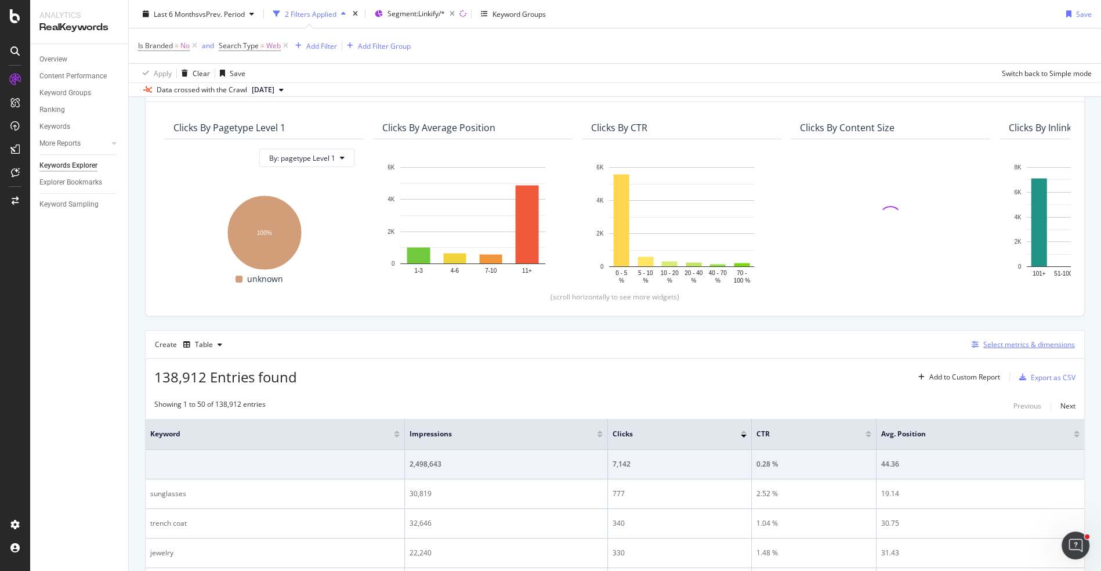
click at [992, 346] on div "Select metrics & dimensions" at bounding box center [1029, 344] width 92 height 10
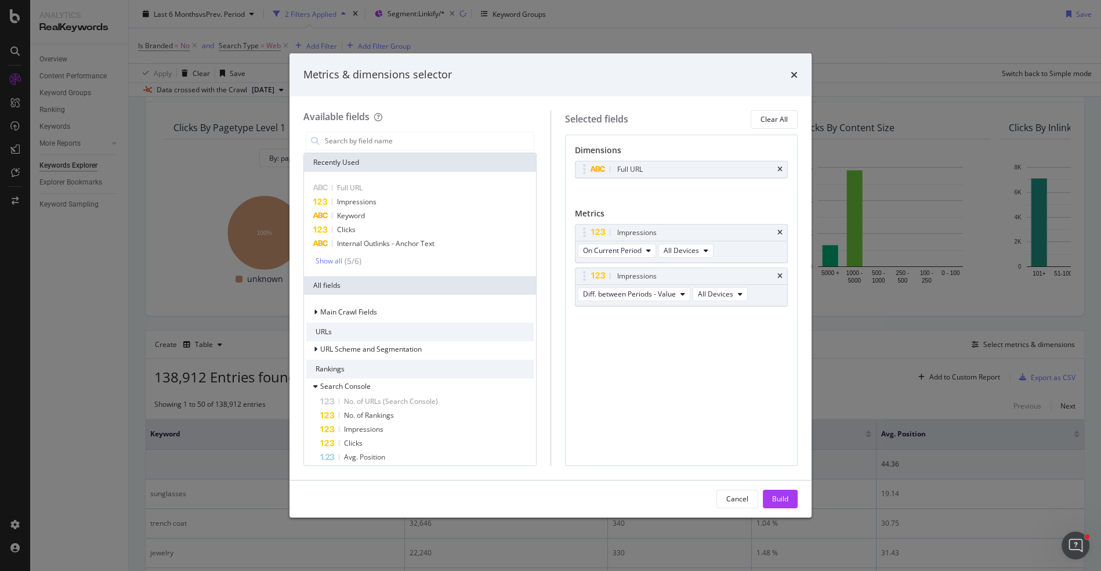
click at [894, 326] on div "Metrics & dimensions selector Available fields Recently Used Full URL Impressio…" at bounding box center [550, 285] width 1101 height 571
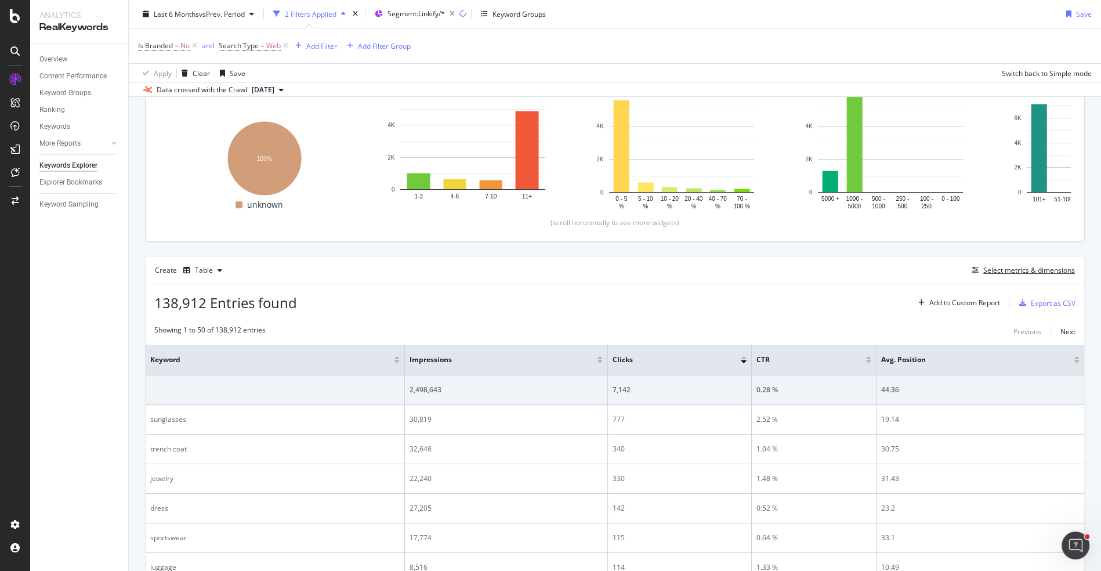
scroll to position [53, 0]
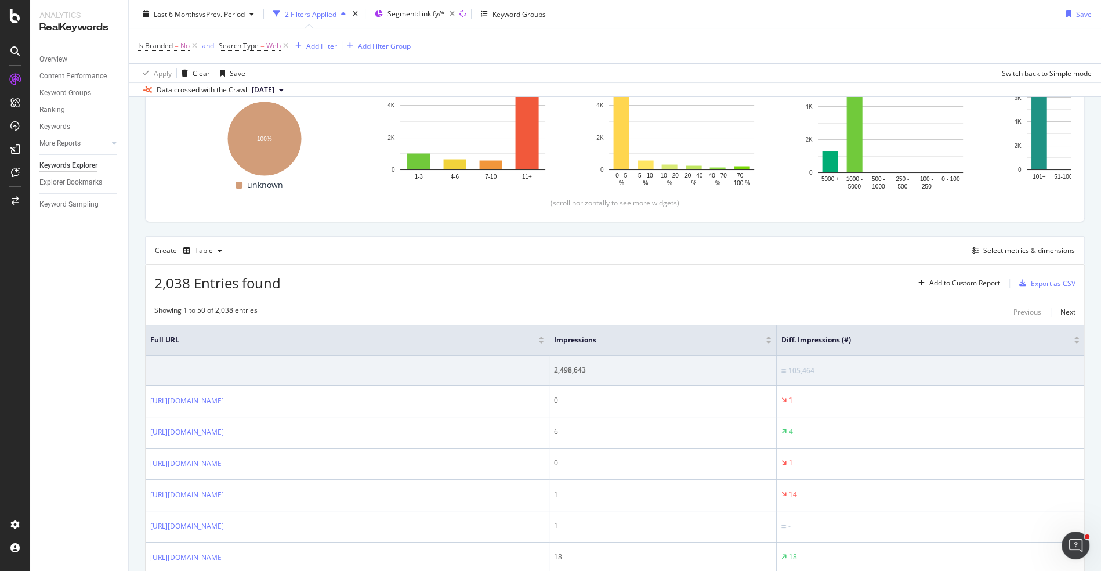
scroll to position [207, 0]
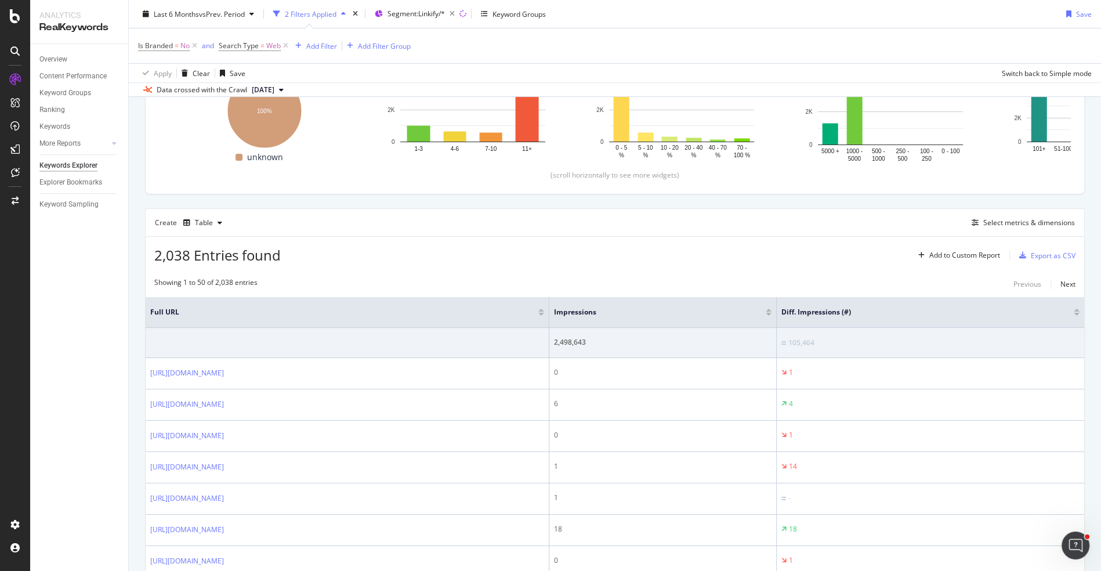
click at [1077, 313] on div at bounding box center [1077, 314] width 6 height 3
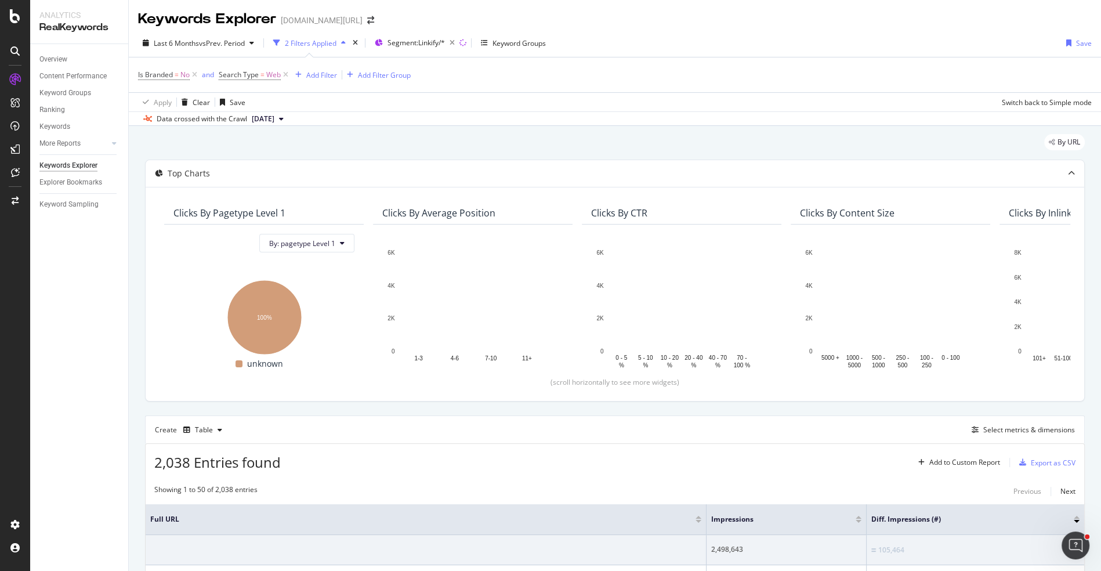
scroll to position [43, 0]
